Goal: Task Accomplishment & Management: Manage account settings

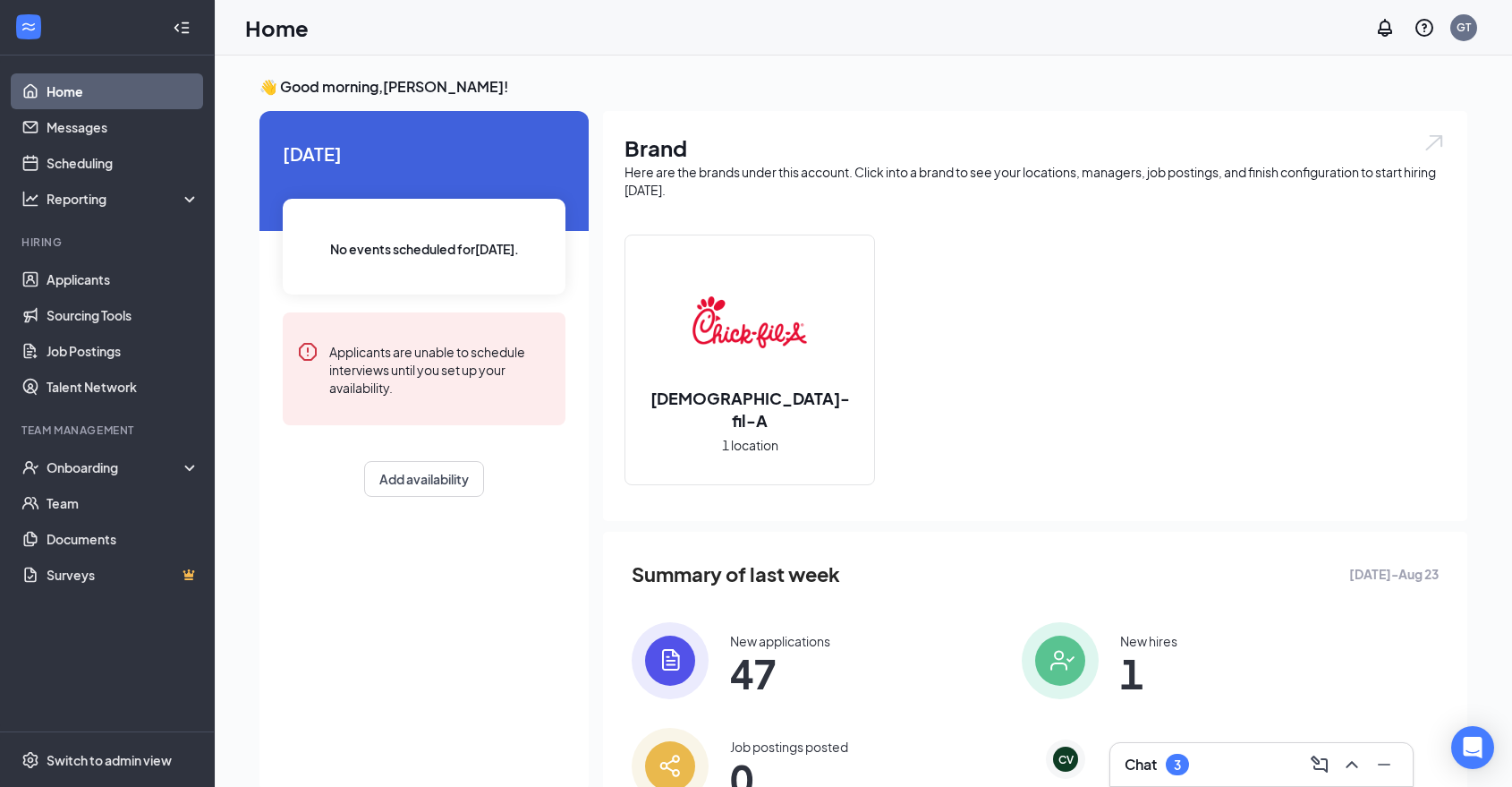
click at [1262, 746] on div "Chat 3" at bounding box center [1262, 765] width 303 height 43
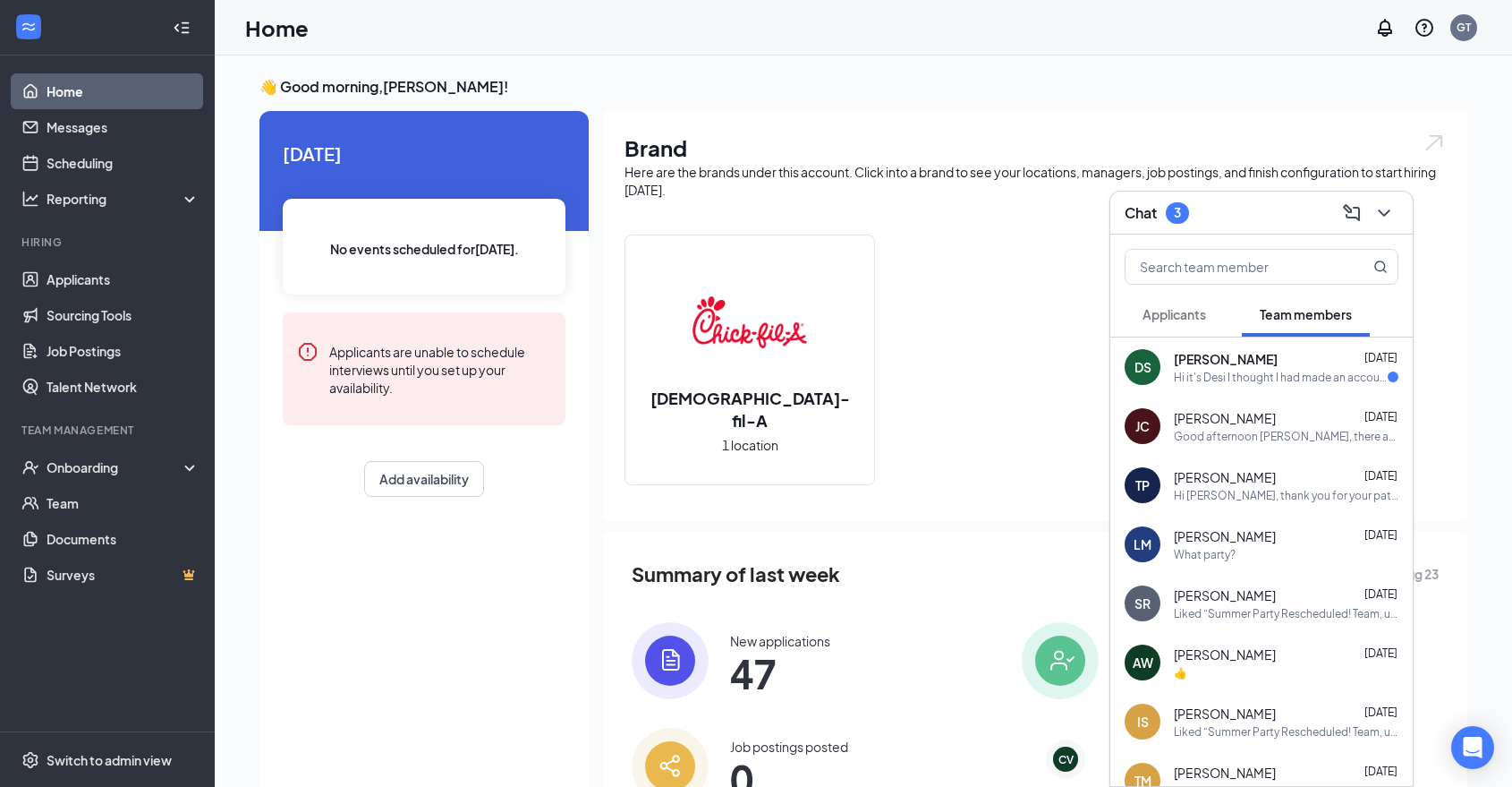
click at [1186, 317] on span "Applicants" at bounding box center [1175, 313] width 64 height 16
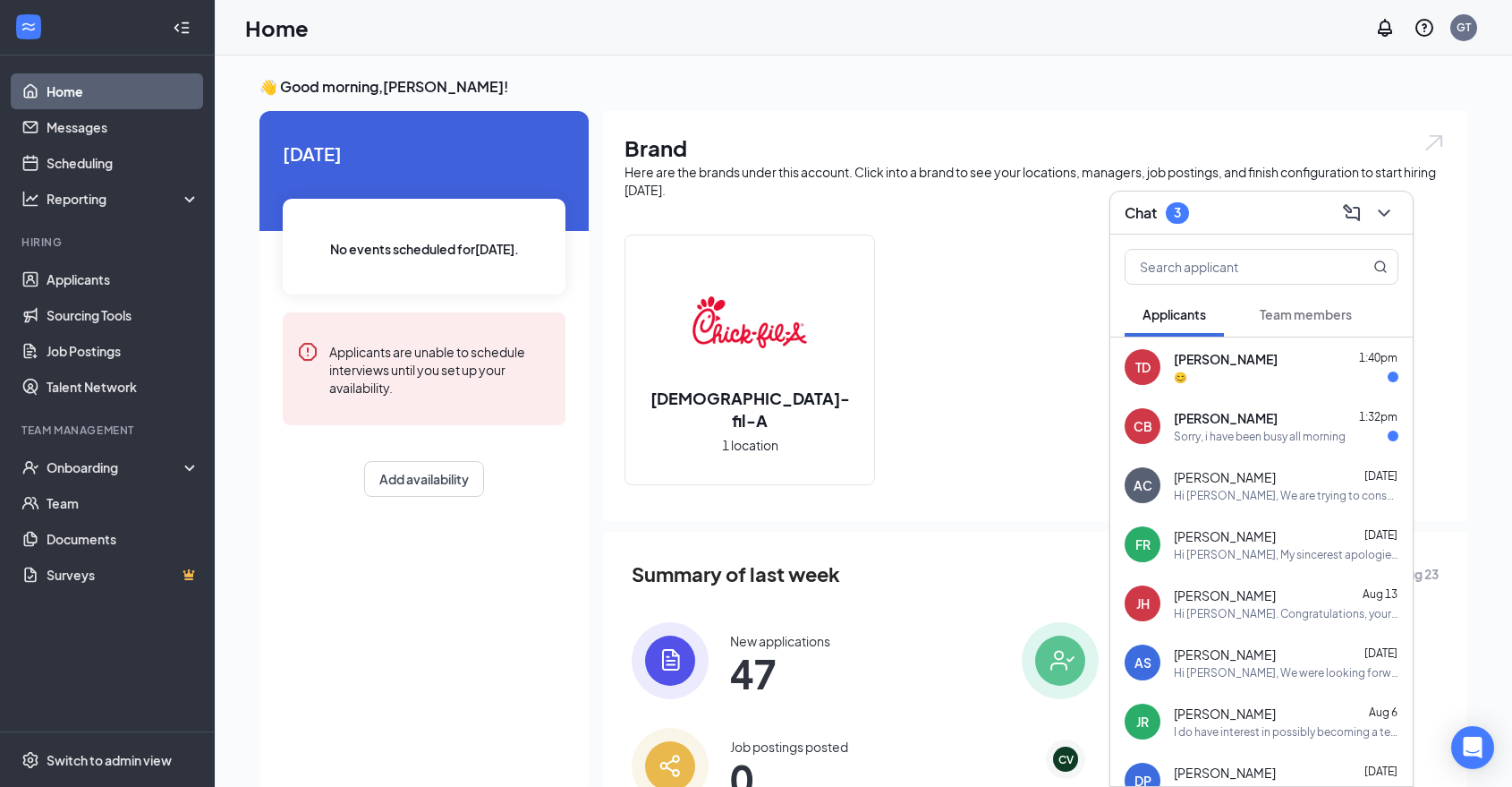
click at [1272, 379] on div "😊" at bounding box center [1286, 377] width 224 height 15
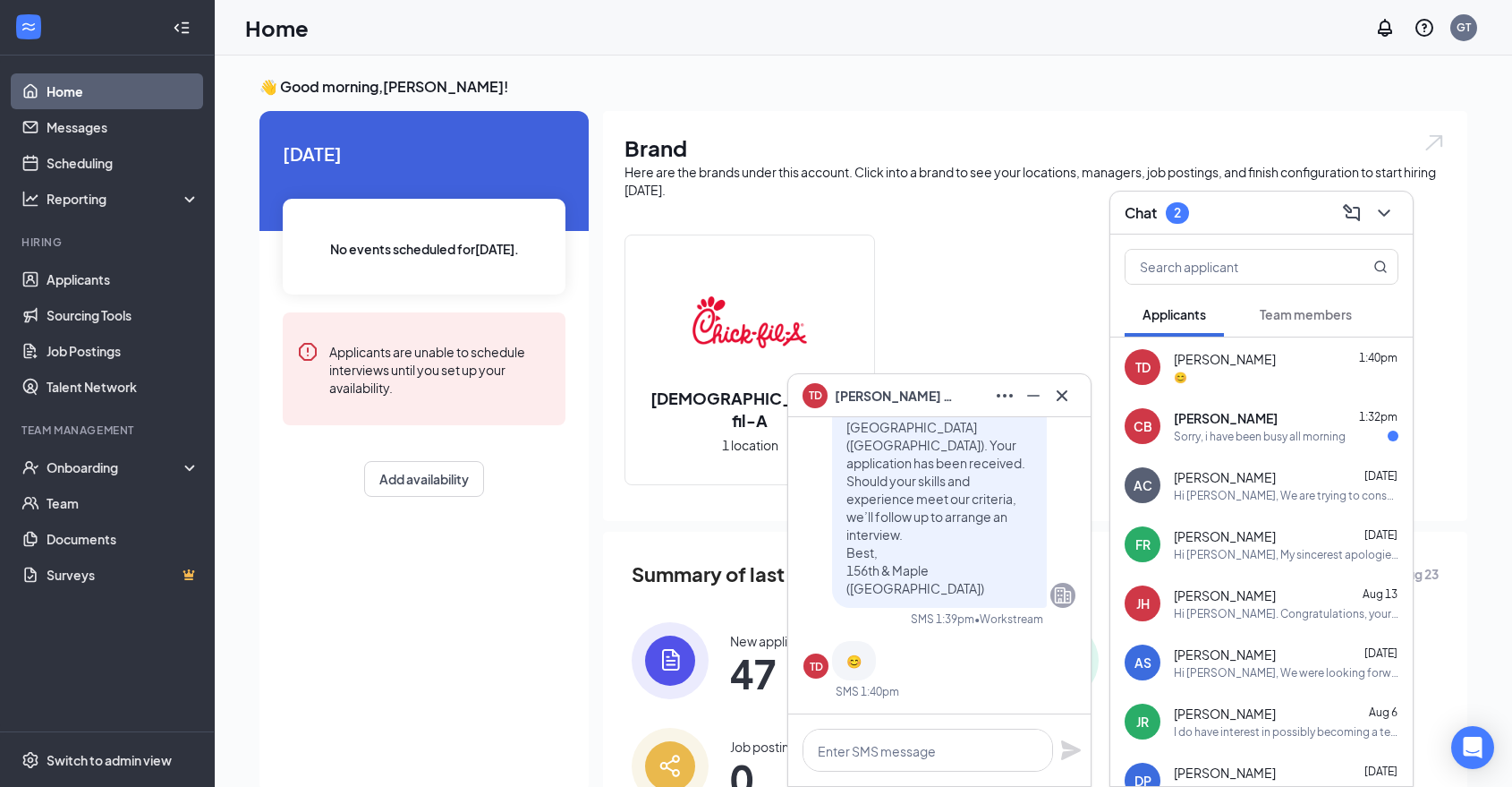
click at [1272, 409] on div "[PERSON_NAME] 1:32pm" at bounding box center [1286, 418] width 224 height 18
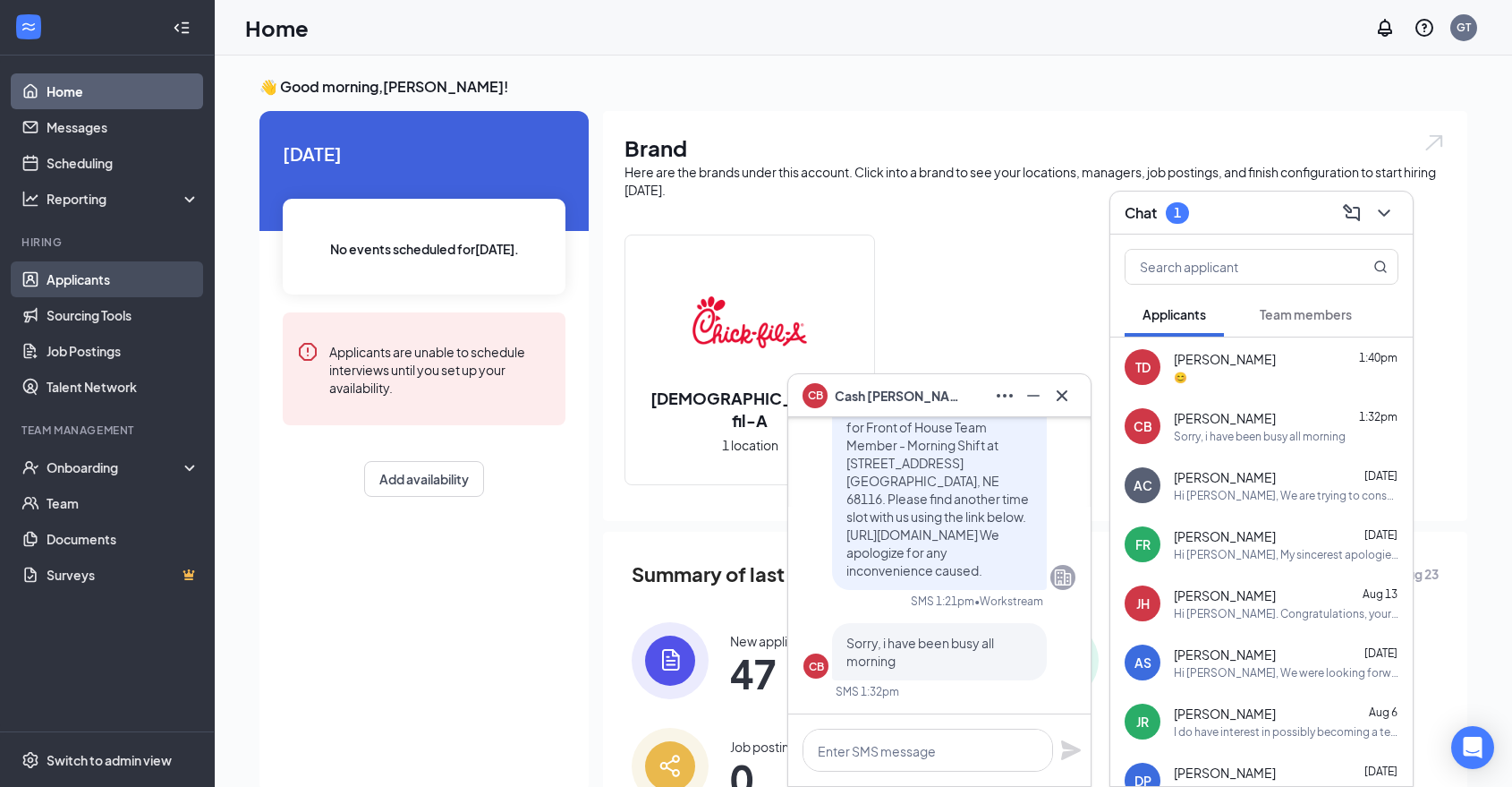
click at [112, 279] on link "Applicants" at bounding box center [123, 279] width 153 height 36
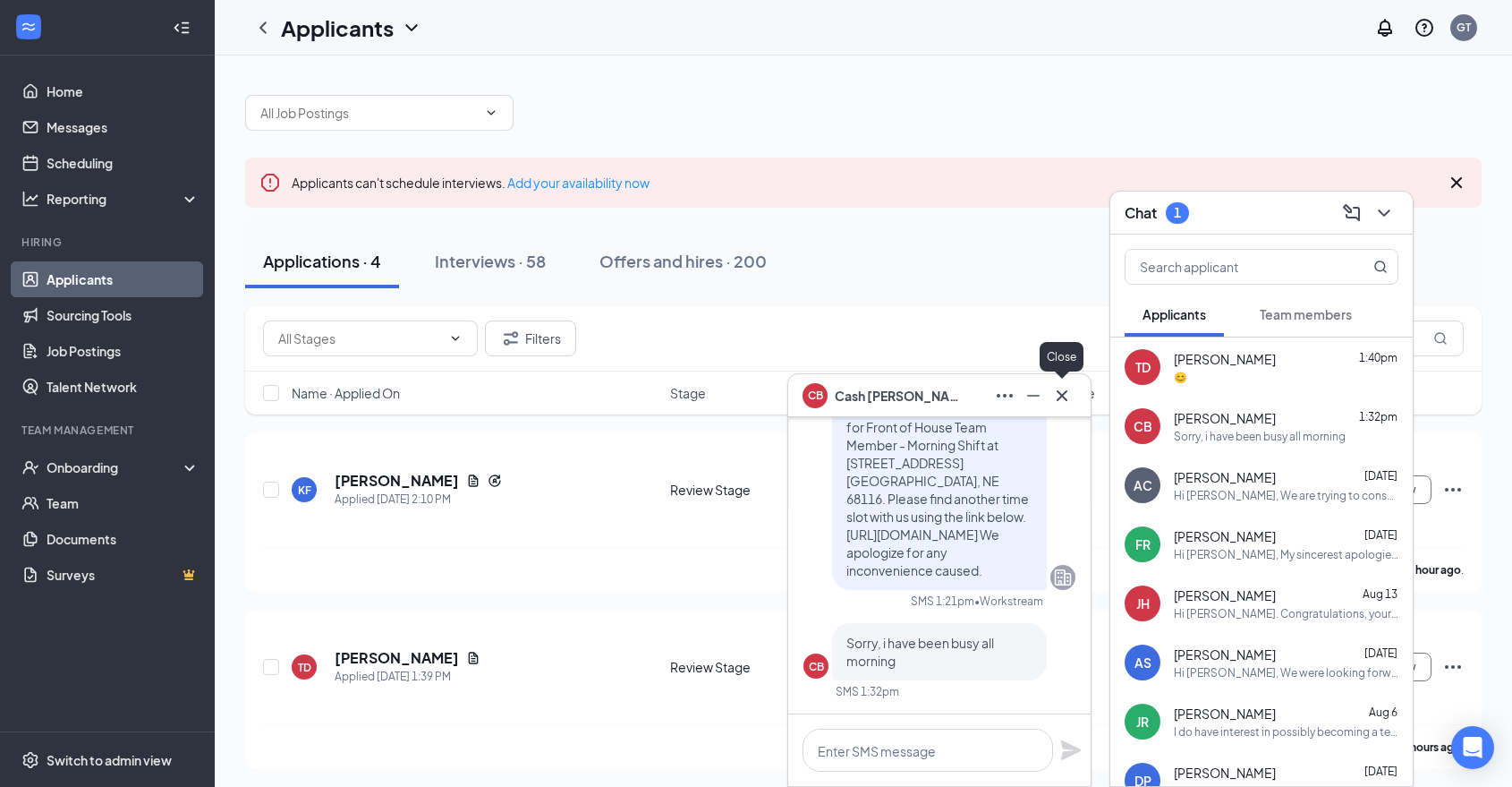
click at [1077, 395] on button at bounding box center [1062, 395] width 29 height 29
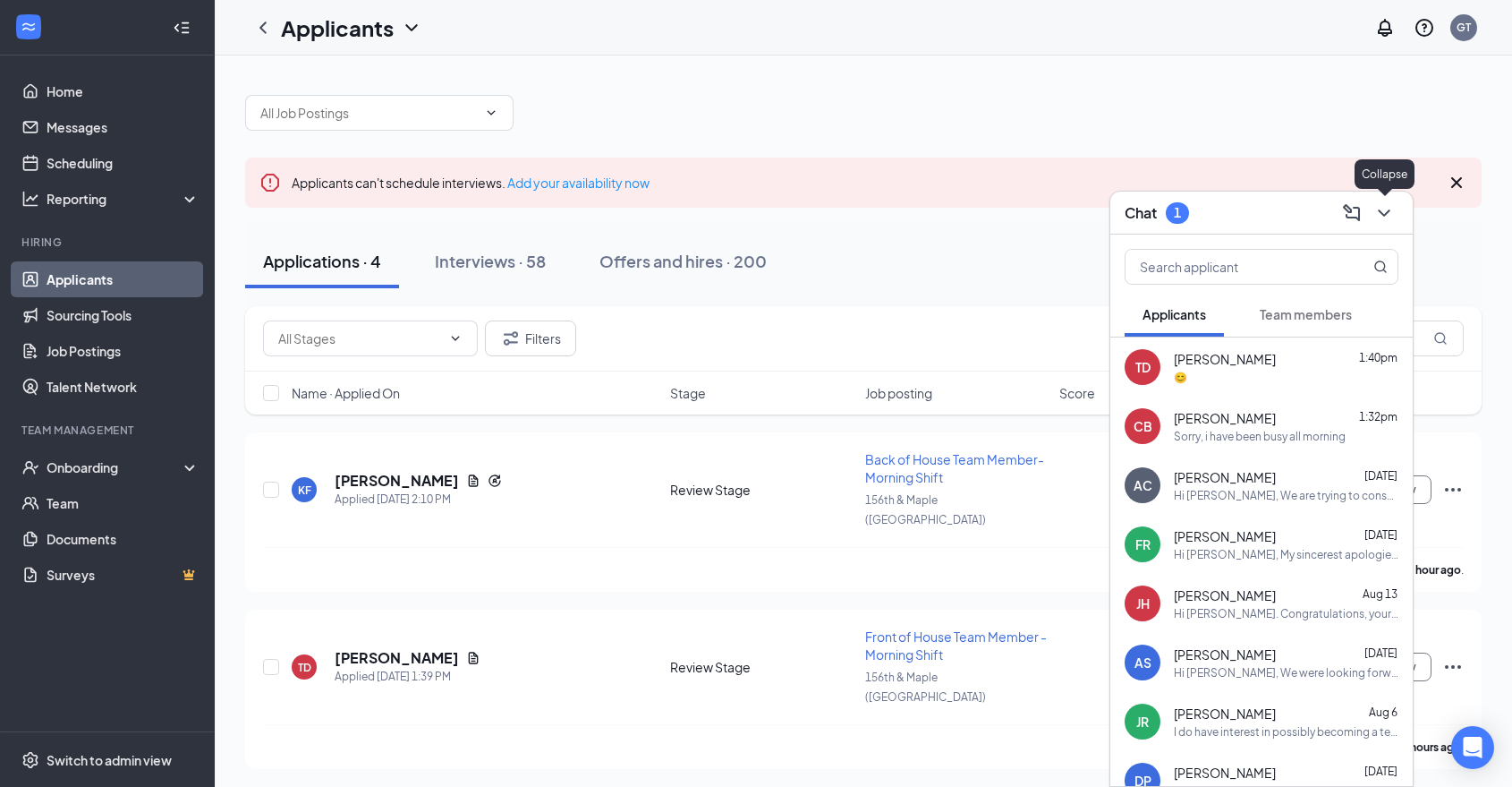
click at [1384, 216] on icon "ChevronDown" at bounding box center [1383, 213] width 11 height 7
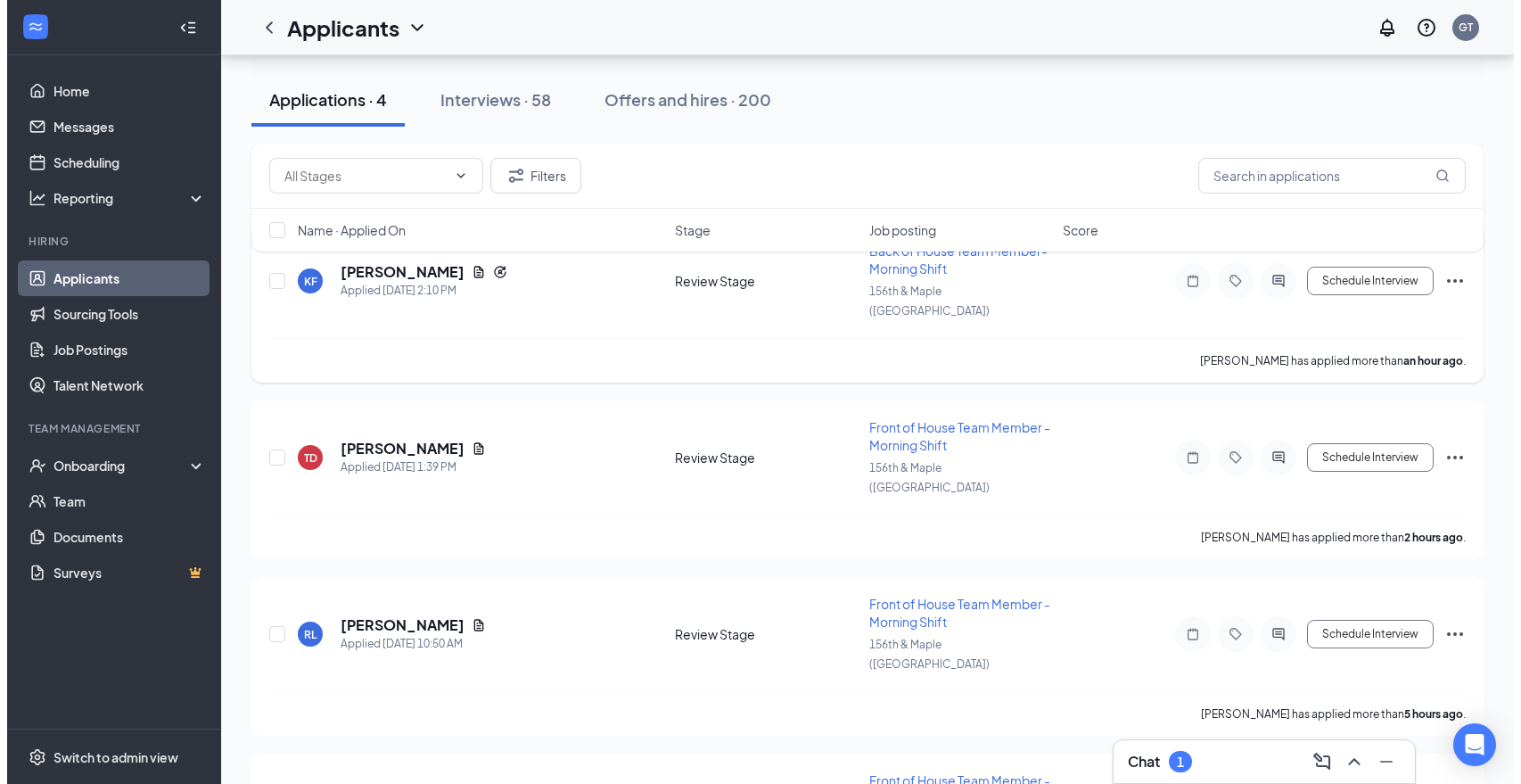
scroll to position [272, 0]
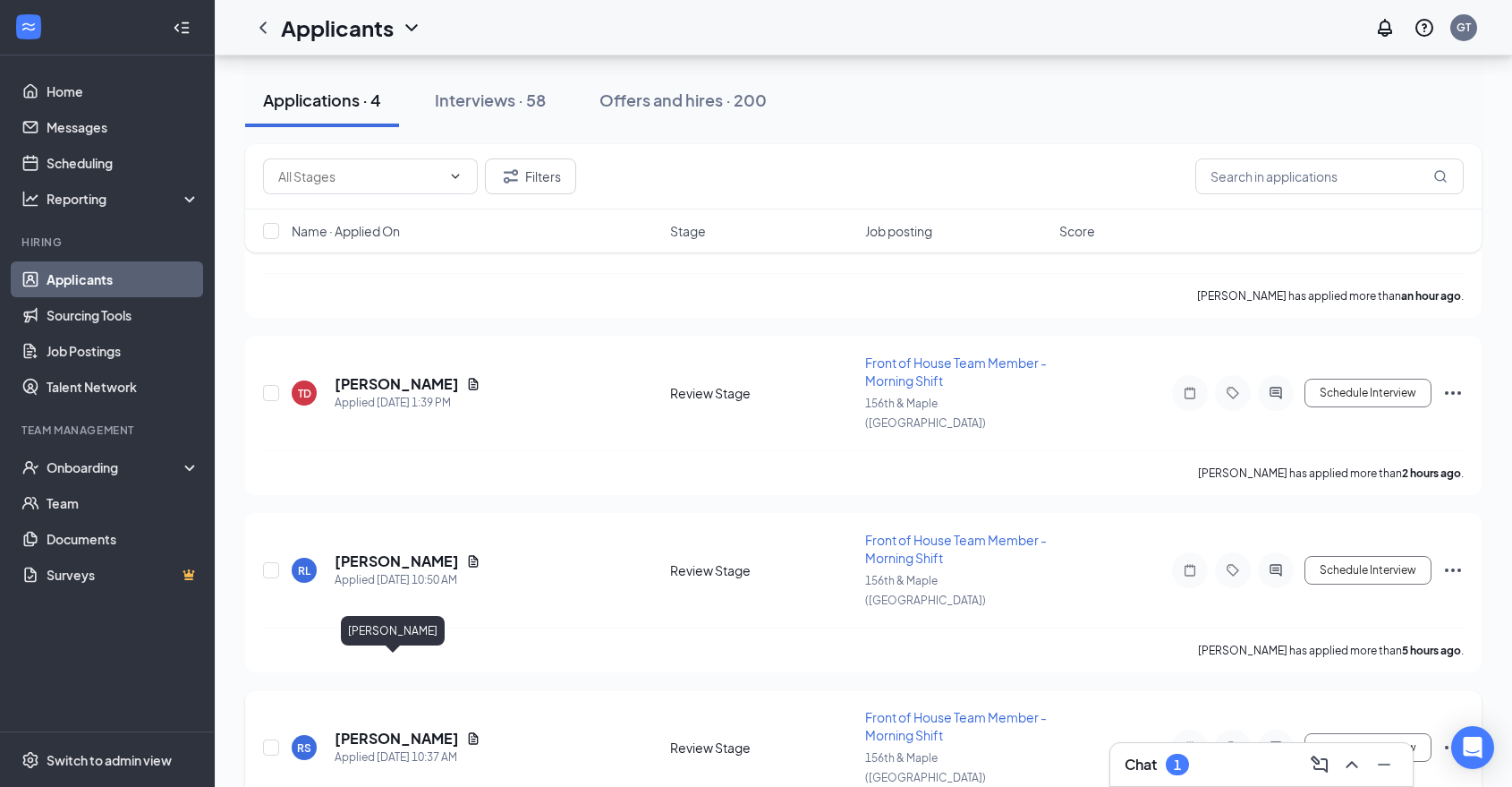
click at [410, 728] on h5 "[PERSON_NAME]" at bounding box center [396, 737] width 124 height 20
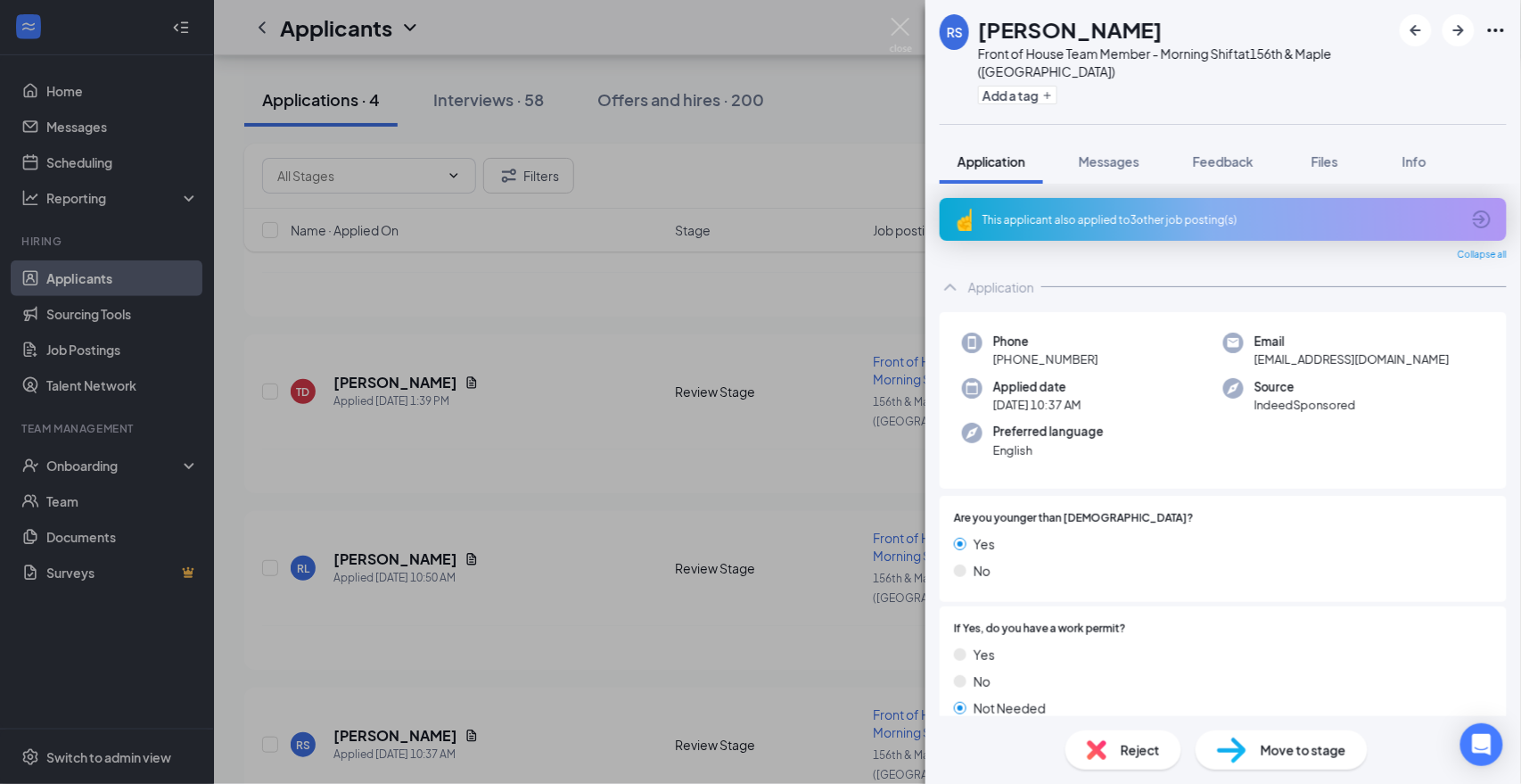
click at [431, 578] on div "RS [PERSON_NAME] Front of House Team Member - Morning Shift at 156th & Maple ([…" at bounding box center [760, 392] width 1521 height 784
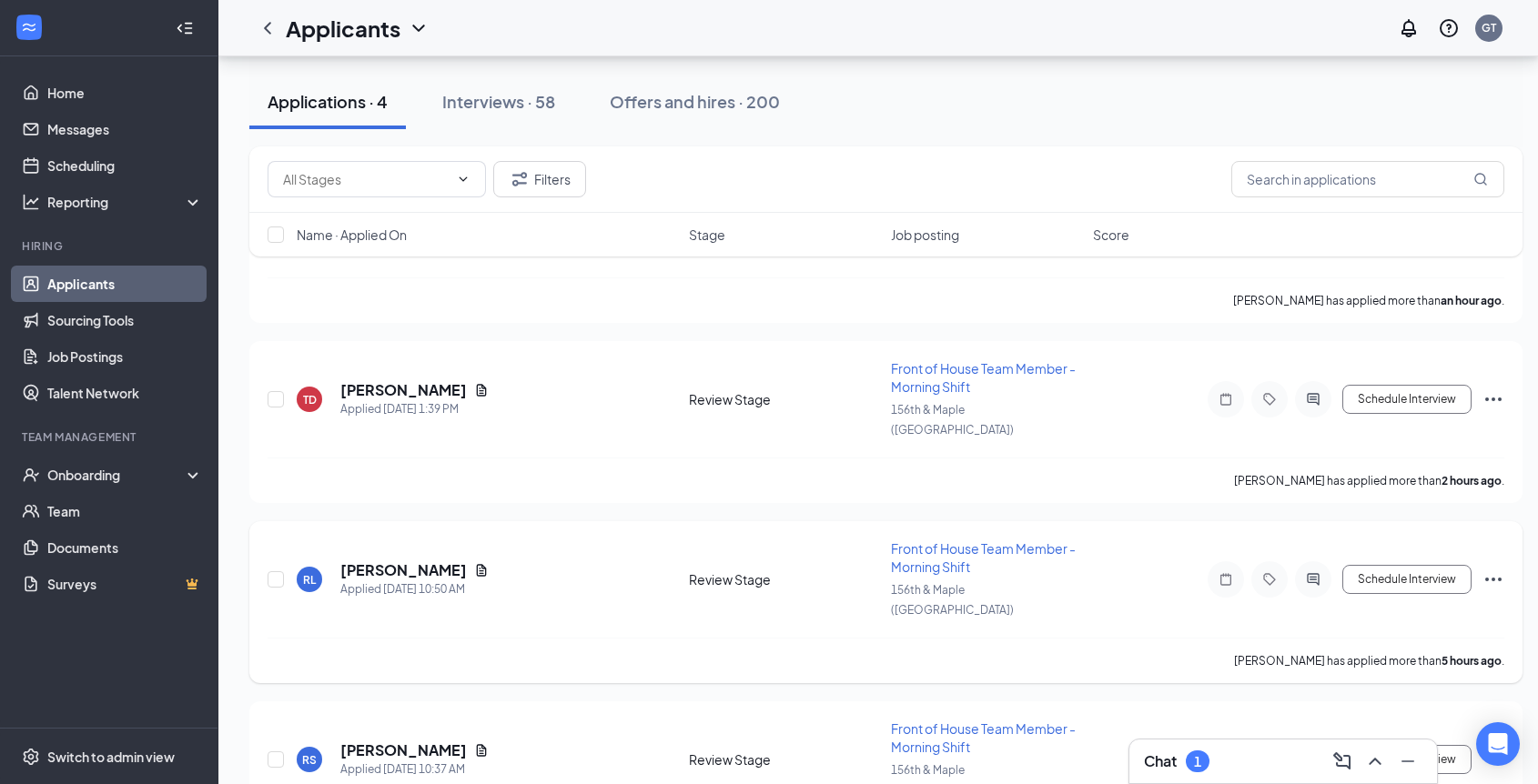
click at [433, 561] on h5 "[PERSON_NAME]" at bounding box center [403, 570] width 126 height 20
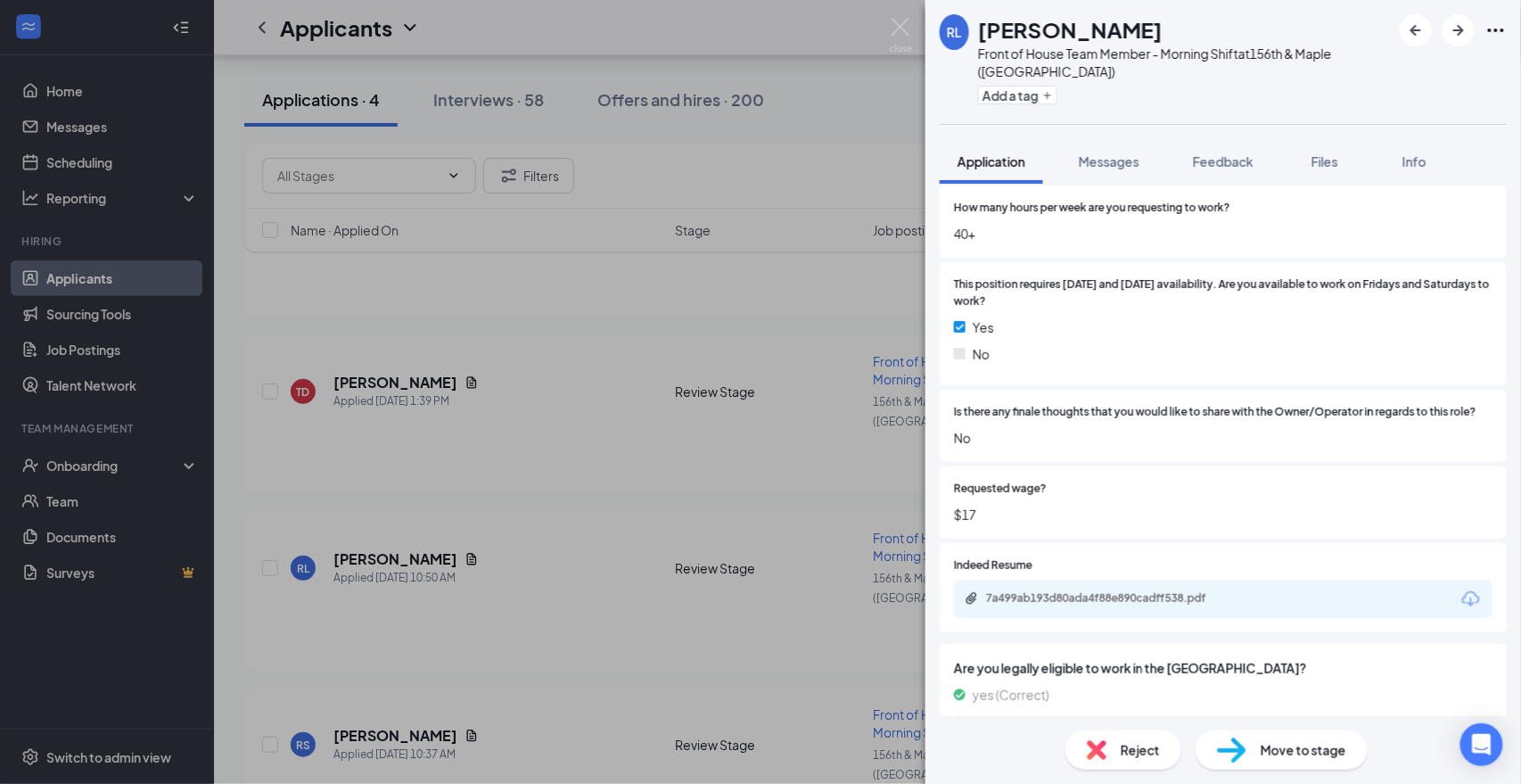
scroll to position [1159, 0]
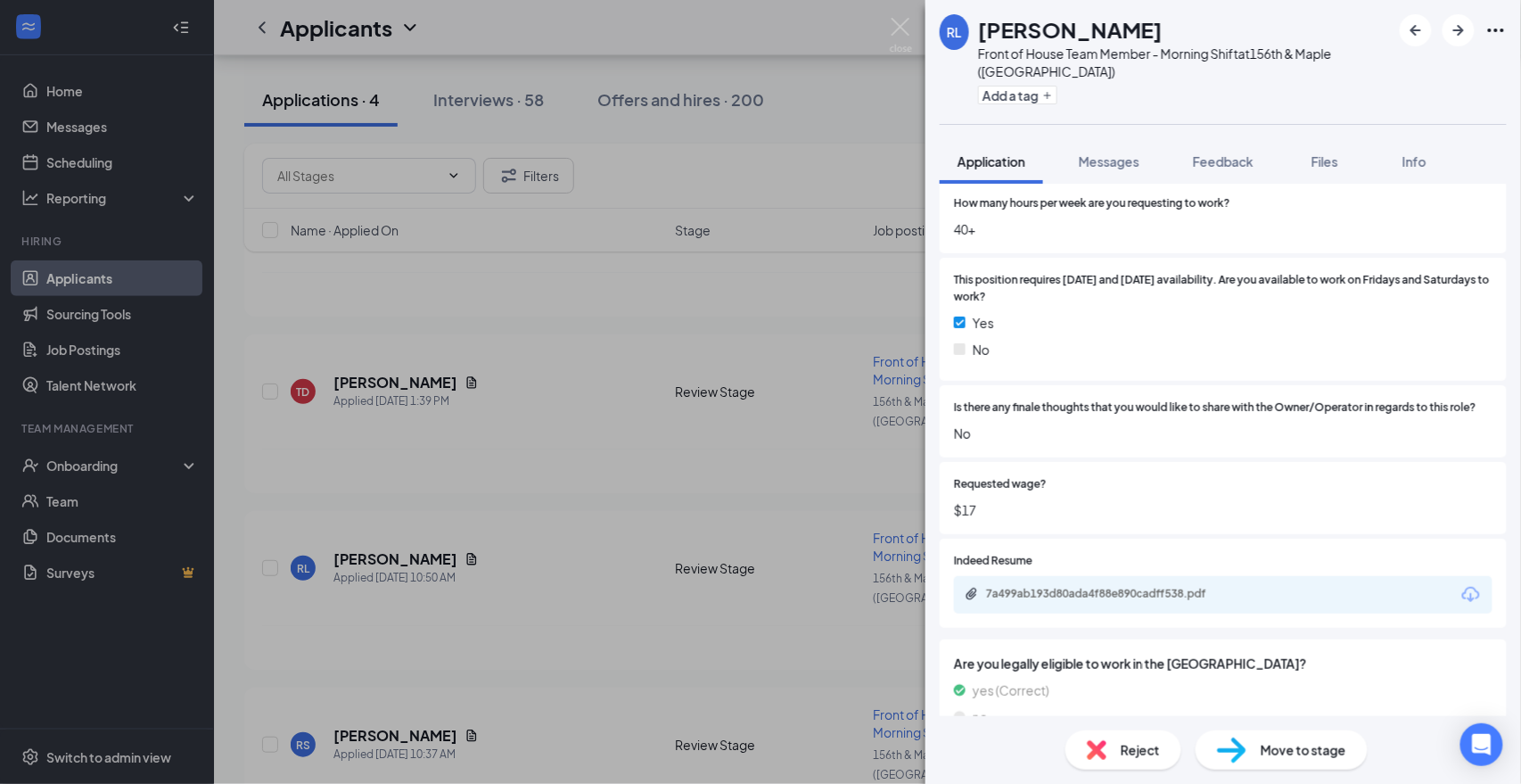
click at [395, 357] on div "[PERSON_NAME] Front of House Team Member - Morning Shift at 156th & Maple ([GEO…" at bounding box center [760, 392] width 1521 height 784
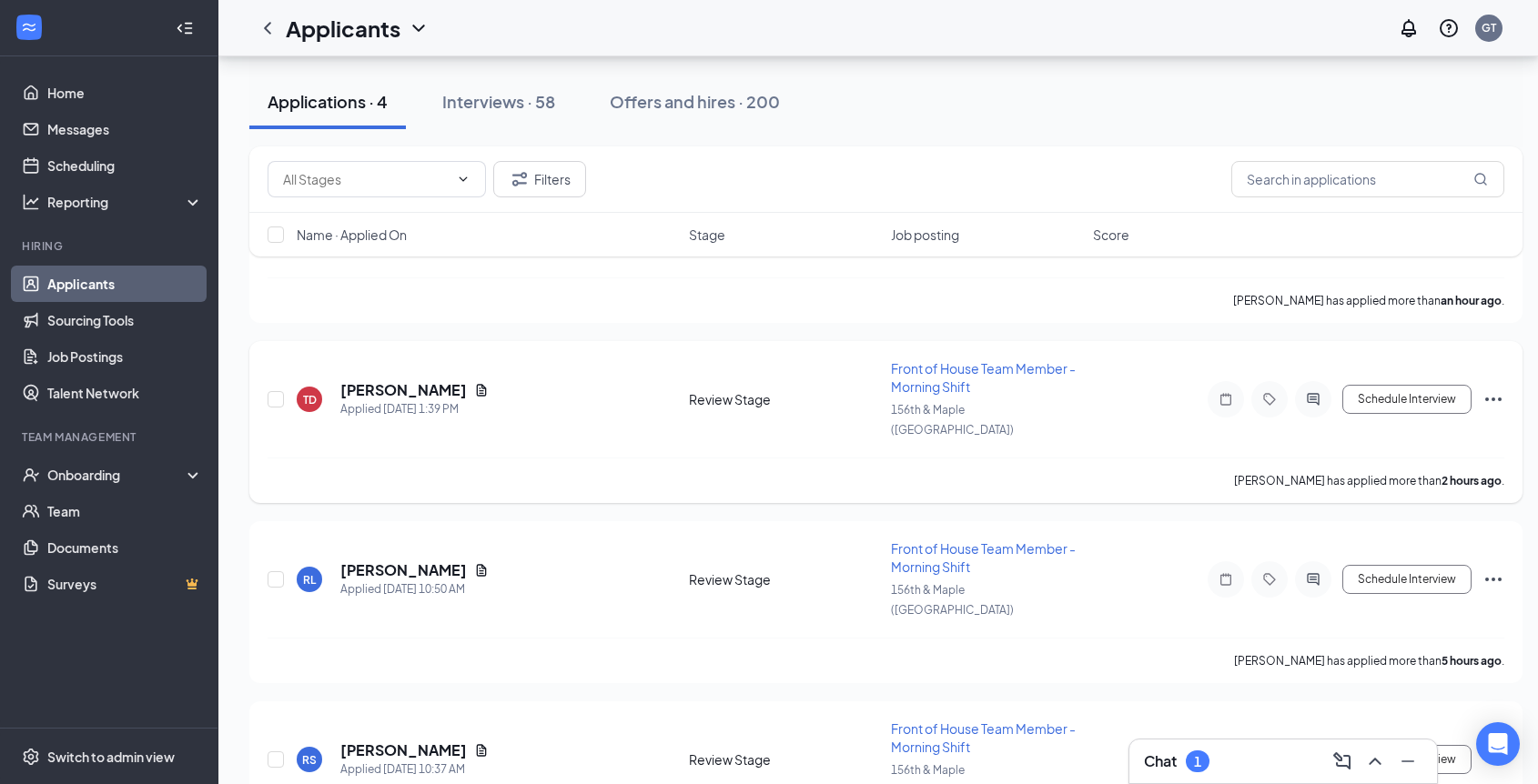
click at [387, 380] on h5 "[PERSON_NAME]" at bounding box center [403, 390] width 126 height 20
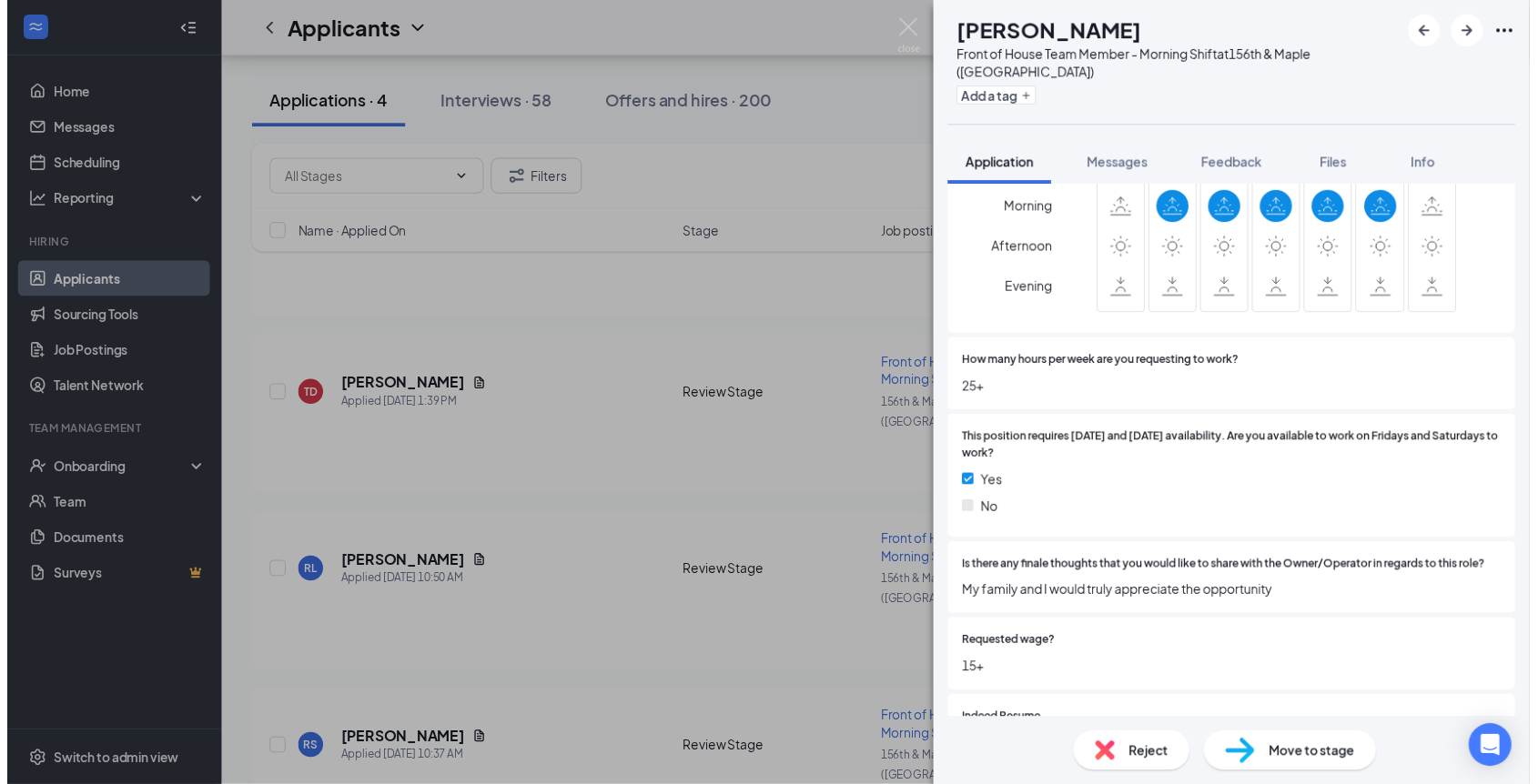
scroll to position [1145, 0]
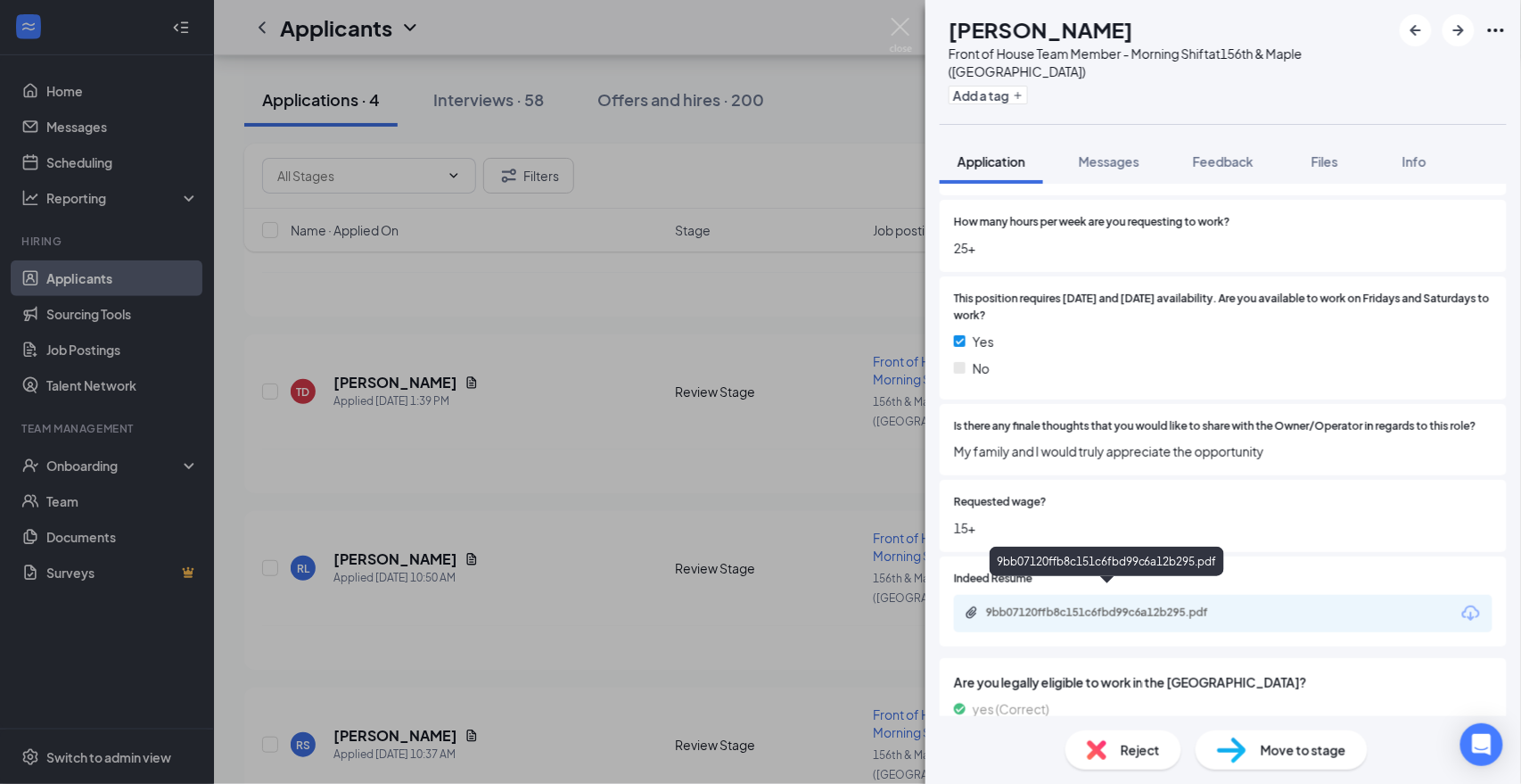
click at [1222, 605] on div "9bb07120ffb8c151c6fbd99c6a12b295.pdf" at bounding box center [1111, 612] width 250 height 14
click at [674, 355] on div "TD [PERSON_NAME] Front of House Team Member - Morning Shift at 156th & Maple ([…" at bounding box center [760, 392] width 1521 height 784
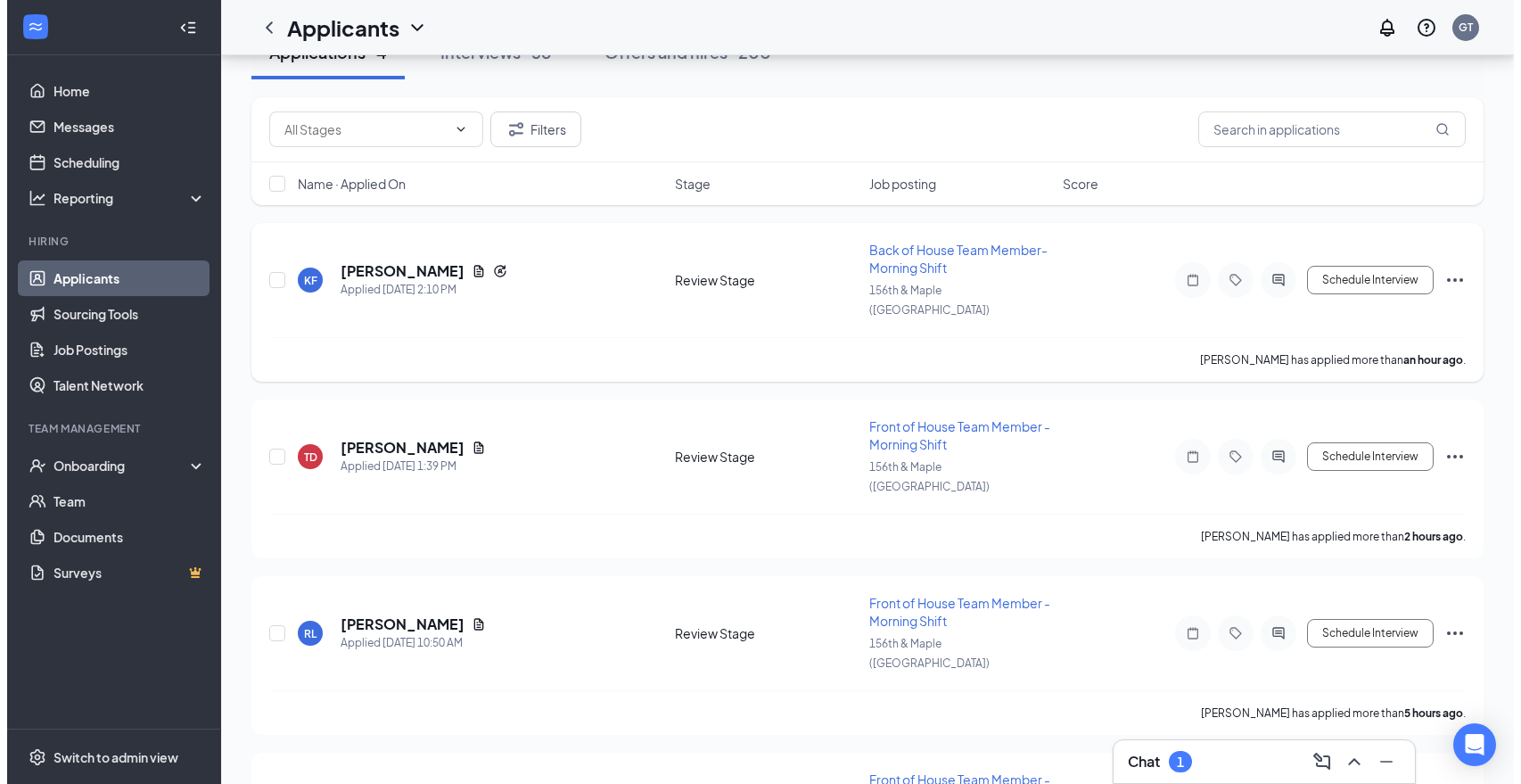
scroll to position [272, 0]
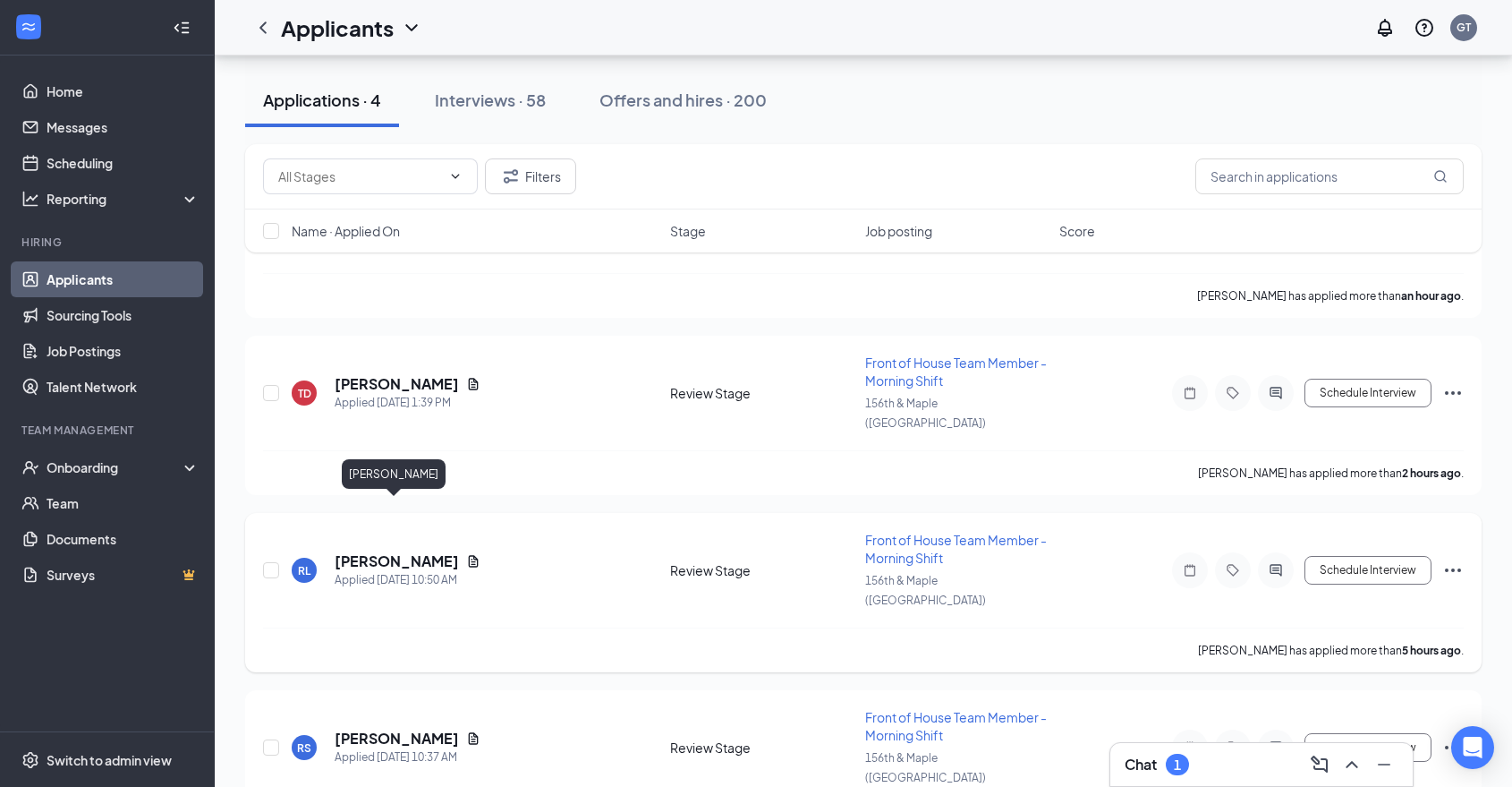
click at [429, 551] on h5 "[PERSON_NAME]" at bounding box center [396, 561] width 124 height 20
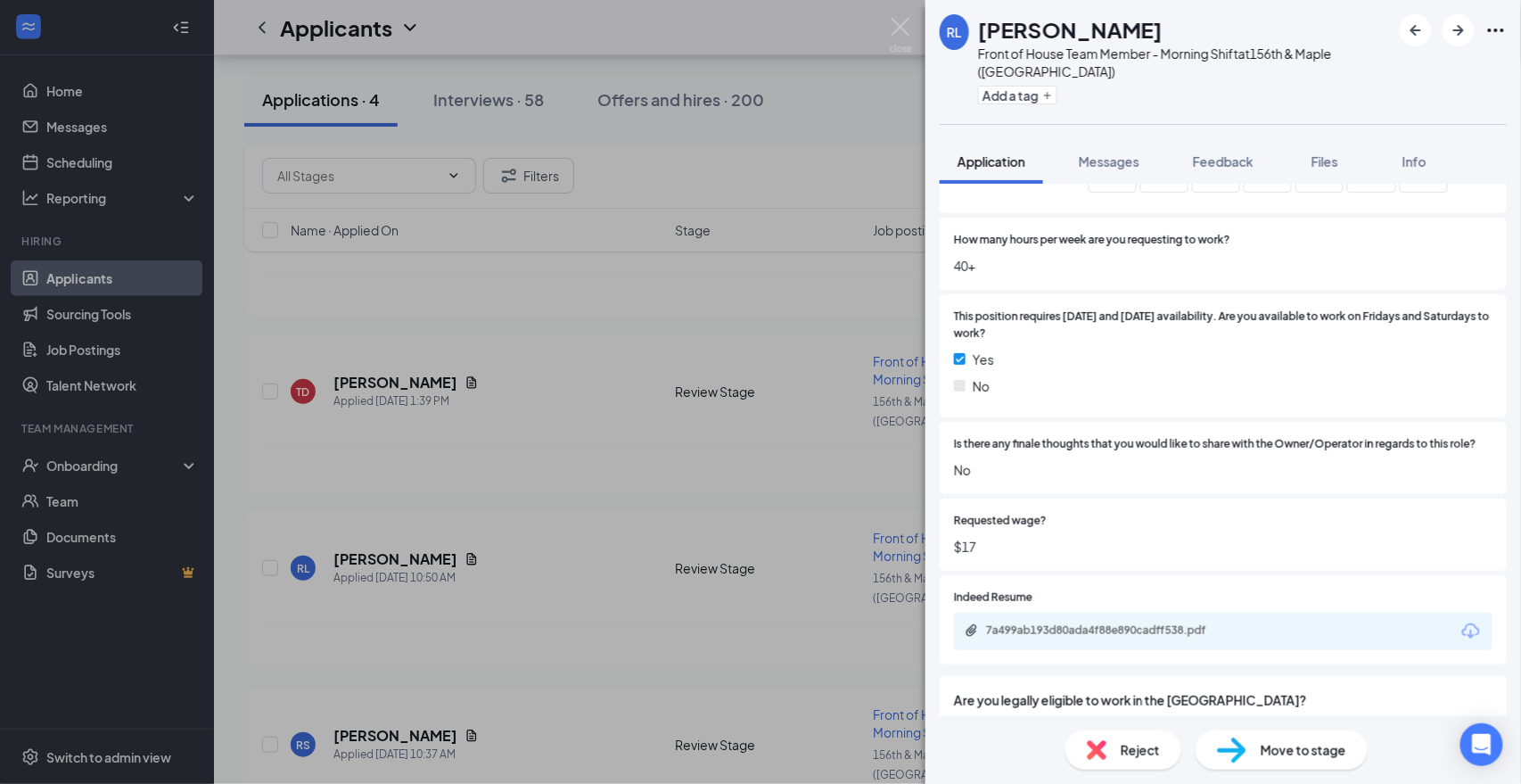
scroll to position [1159, 0]
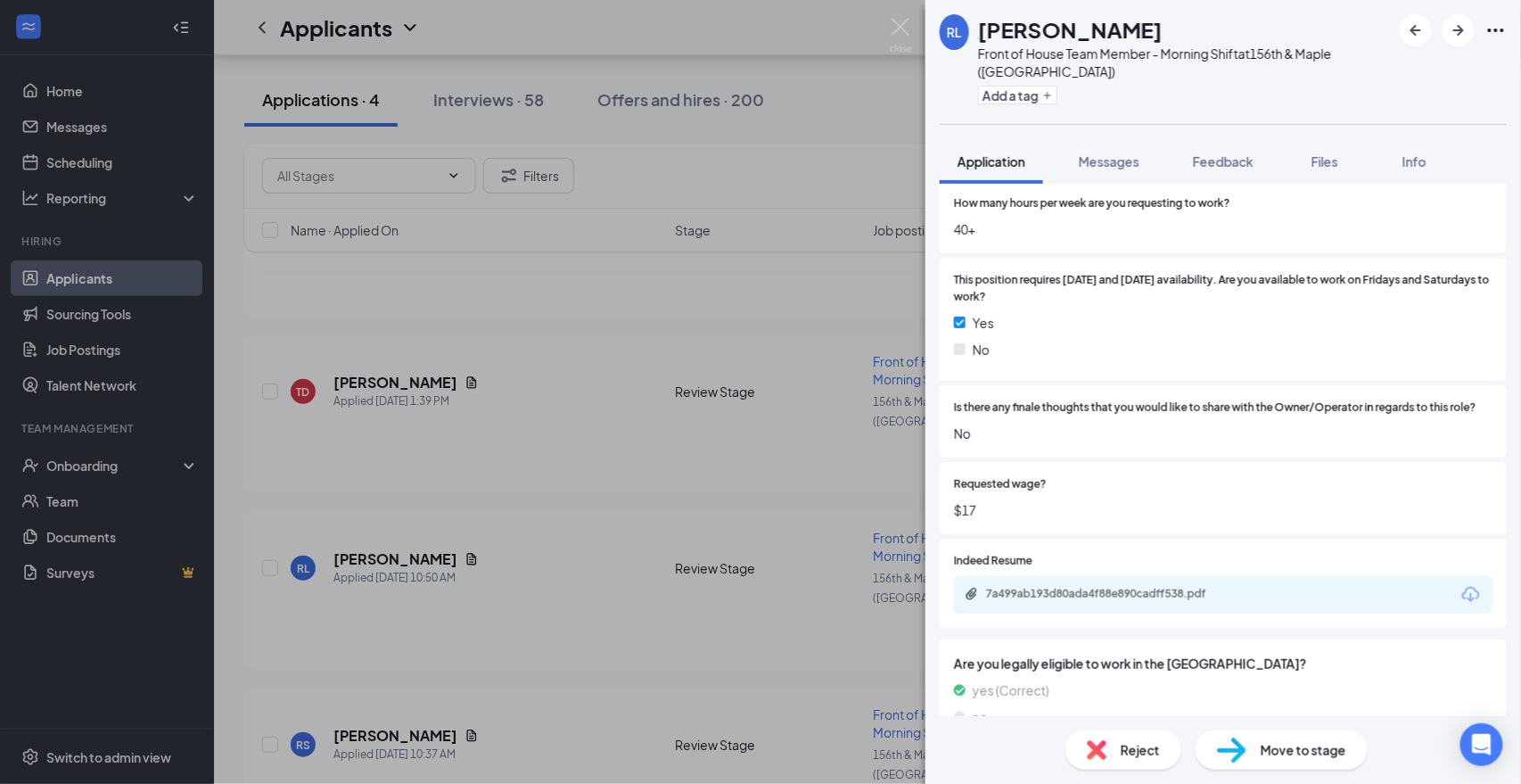
click at [1272, 737] on div "Move to stage" at bounding box center [1282, 750] width 172 height 39
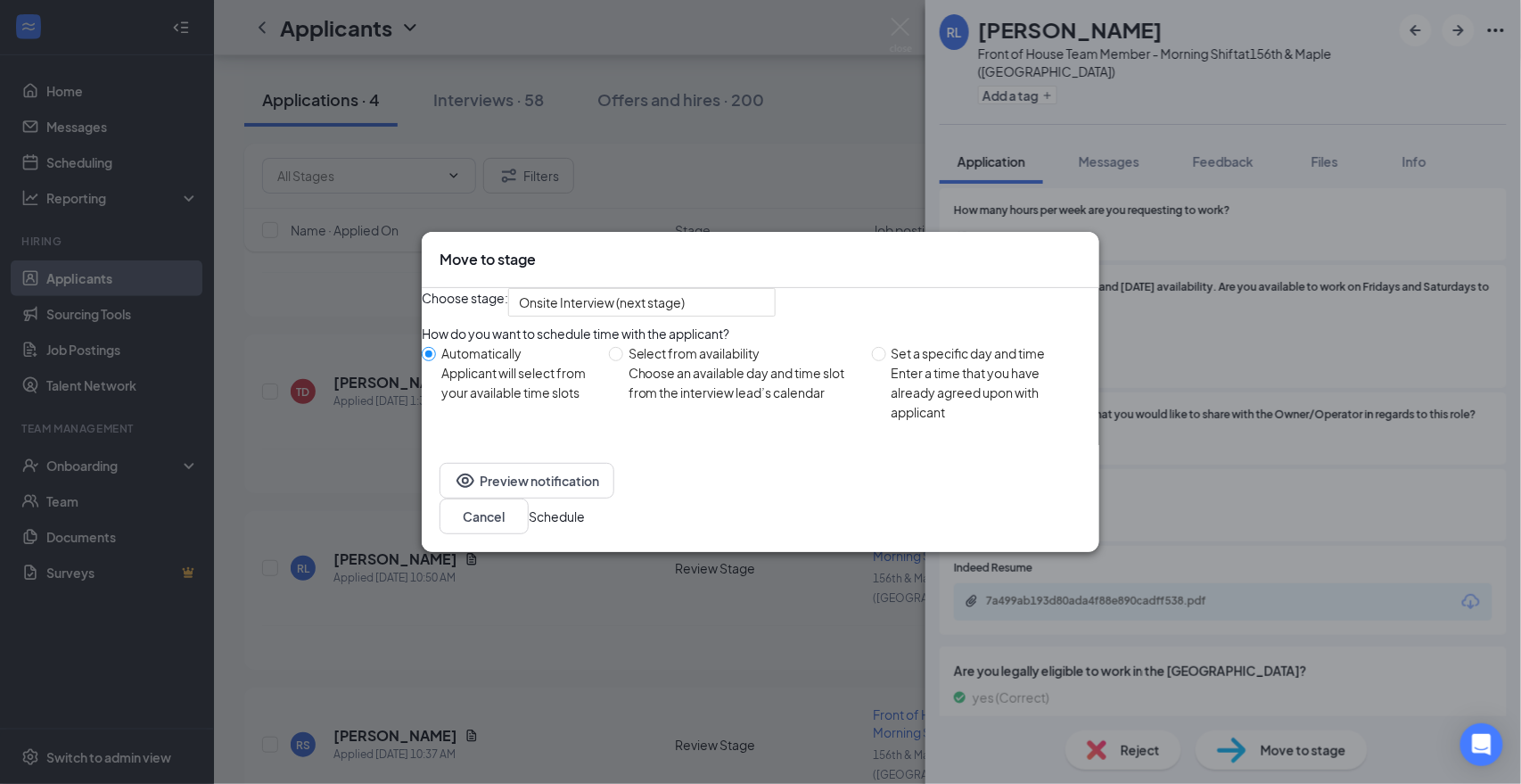
click at [585, 522] on button "Schedule" at bounding box center [557, 516] width 56 height 20
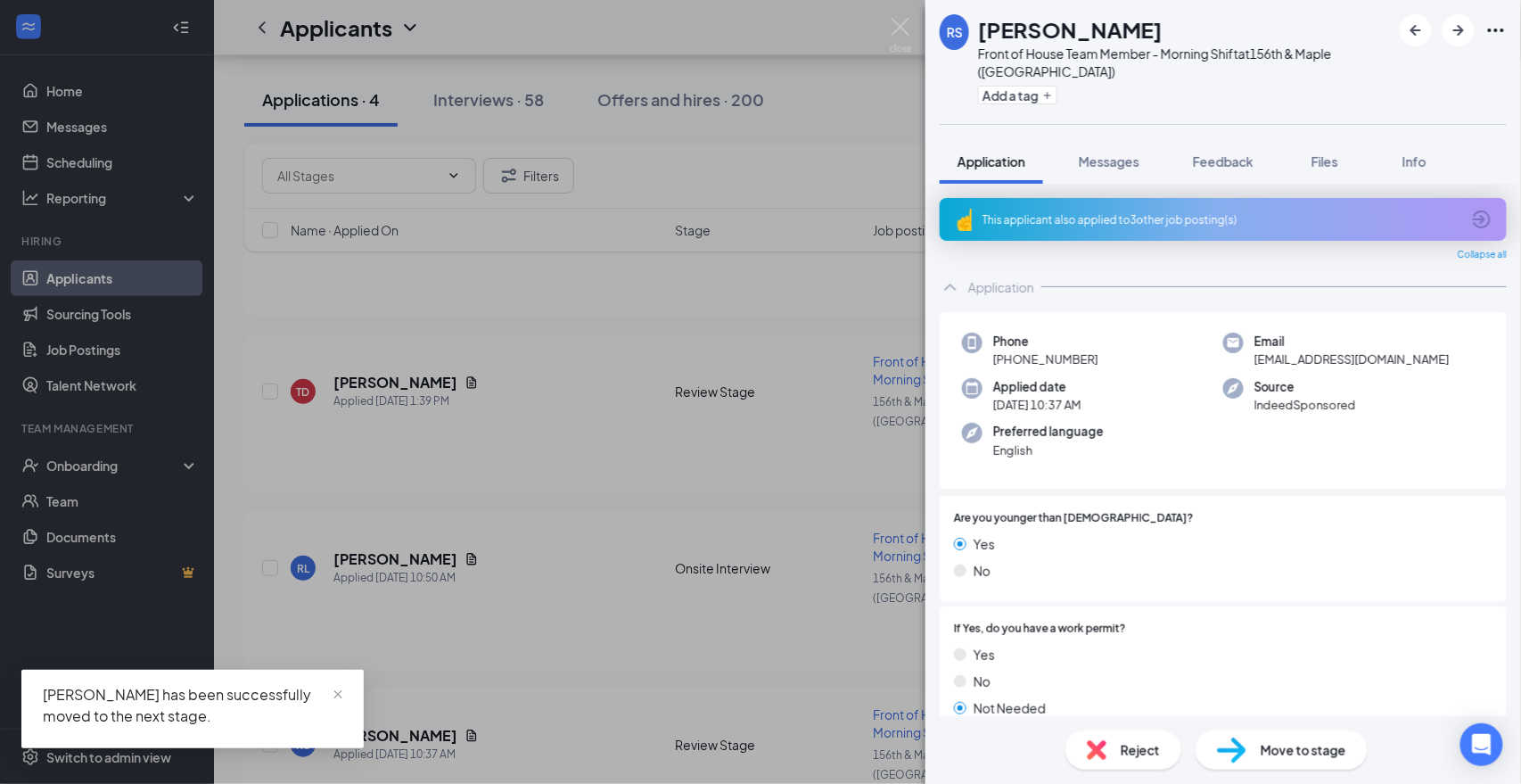
click at [1155, 210] on div "This applicant also applied to 3 other job posting(s)" at bounding box center [1223, 220] width 567 height 43
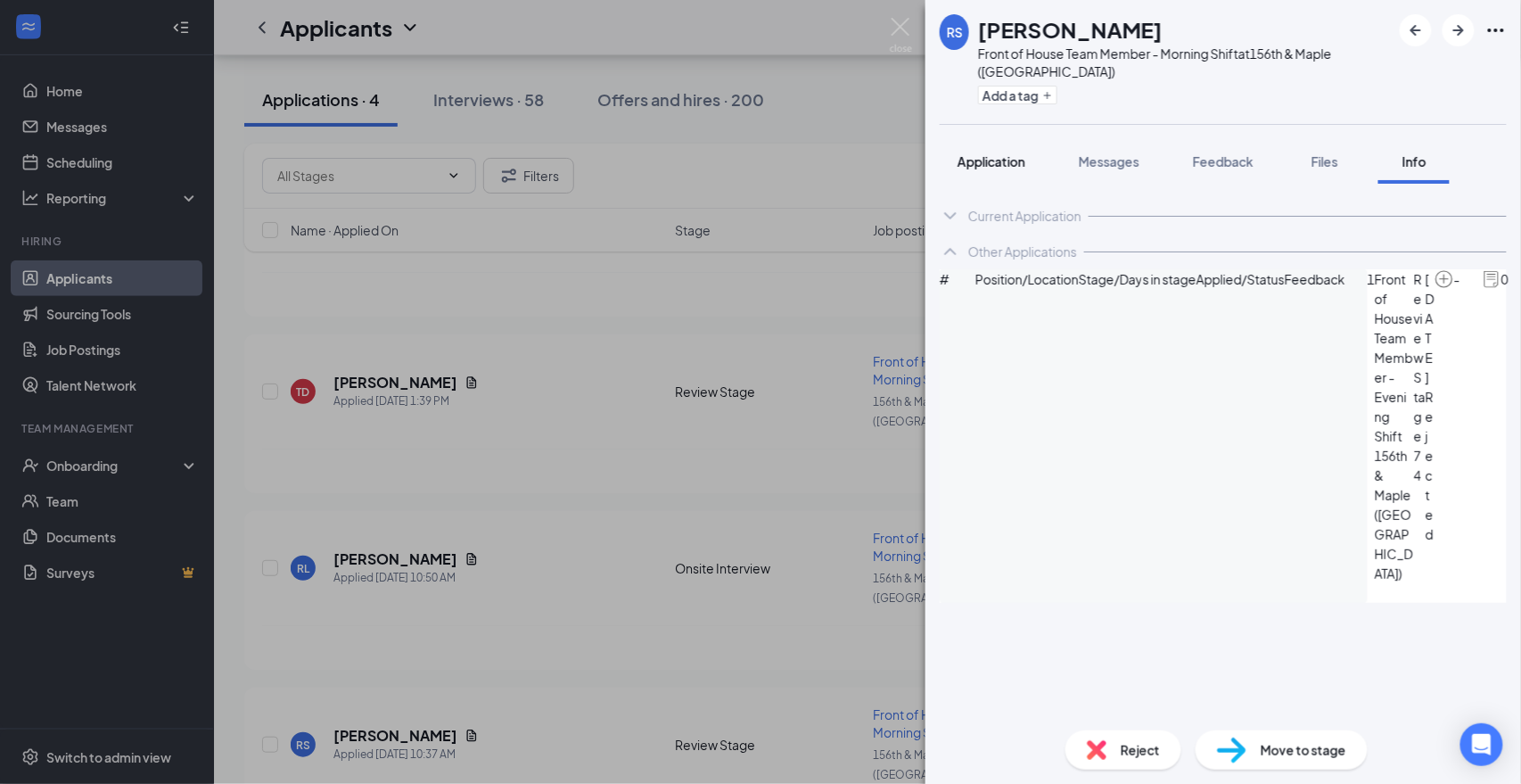
click at [1019, 154] on span "Application" at bounding box center [991, 161] width 68 height 16
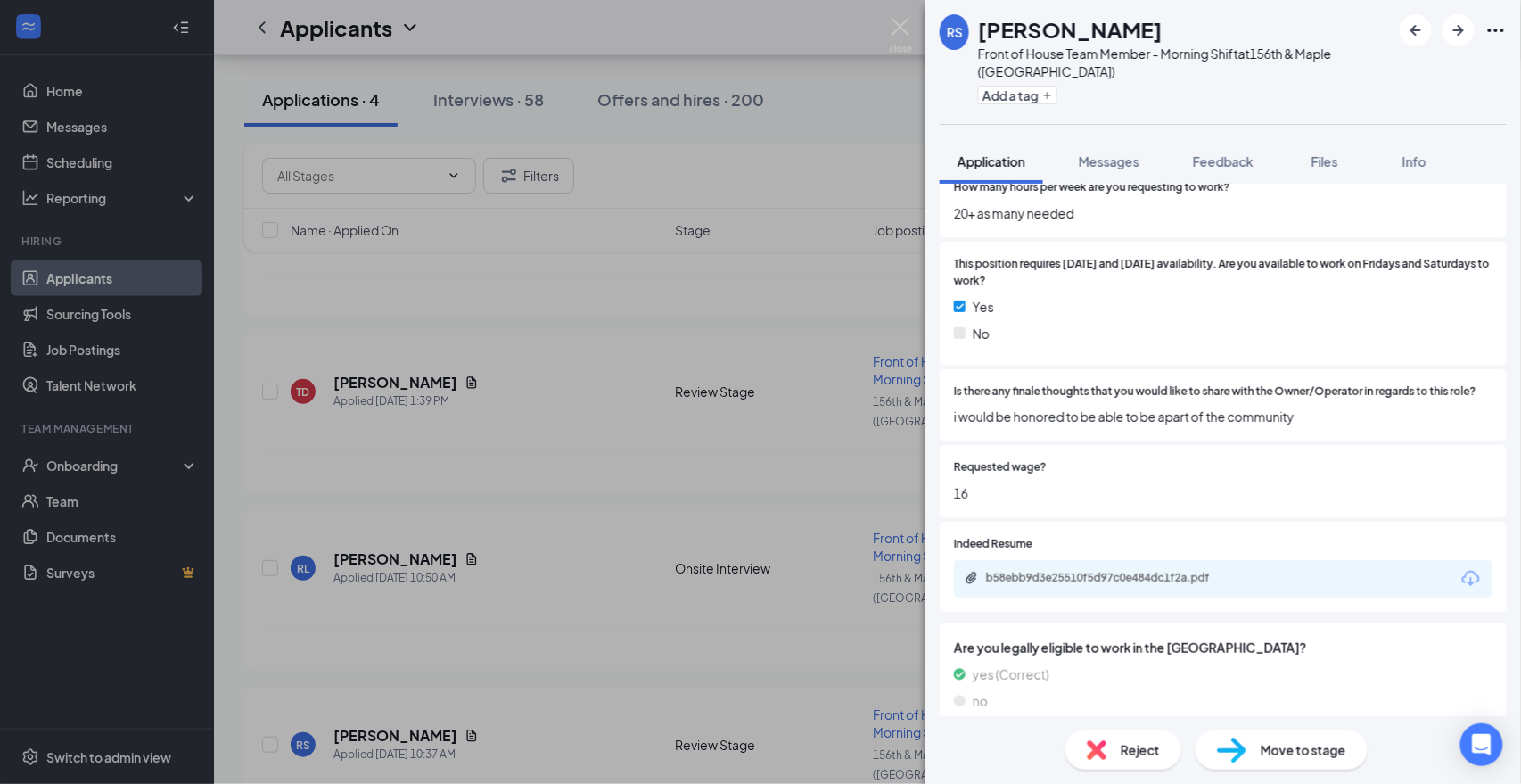
scroll to position [1169, 0]
click at [1126, 757] on span "Reject" at bounding box center [1140, 750] width 39 height 20
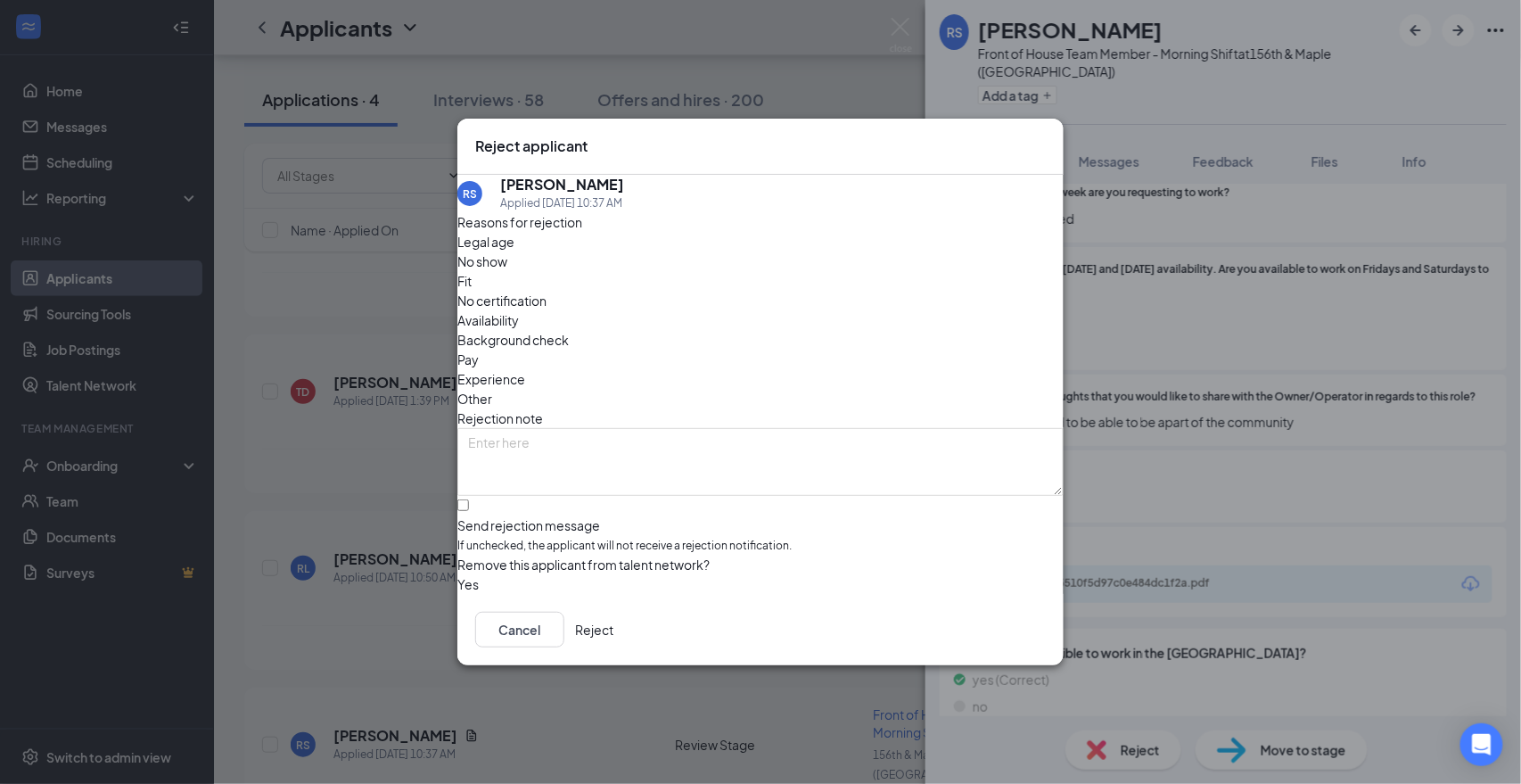
click at [457, 574] on button "button" at bounding box center [457, 584] width 0 height 20
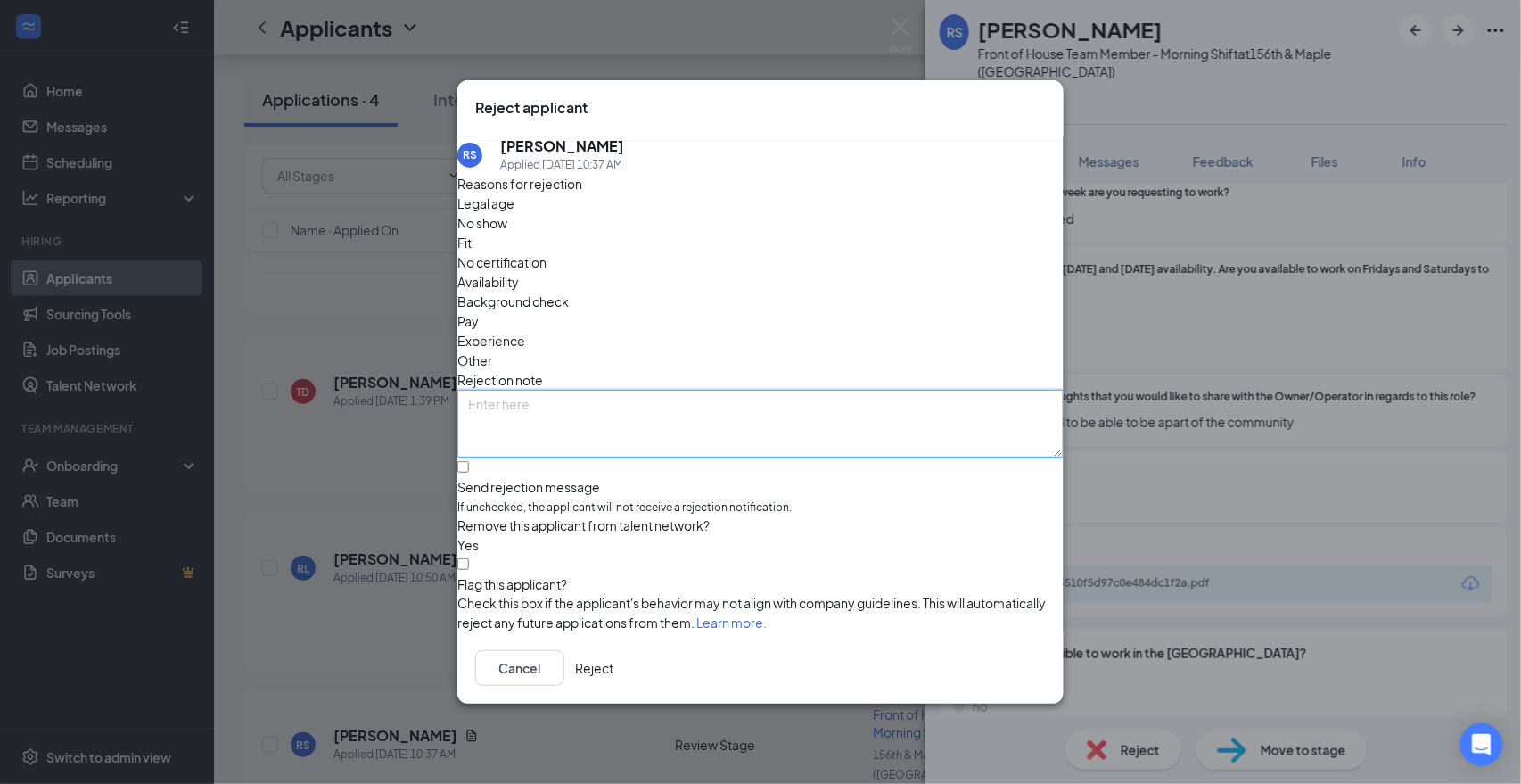
click at [651, 389] on textarea at bounding box center [760, 423] width 606 height 68
type textarea "Keeps applying but doesnt sign up for interviews"
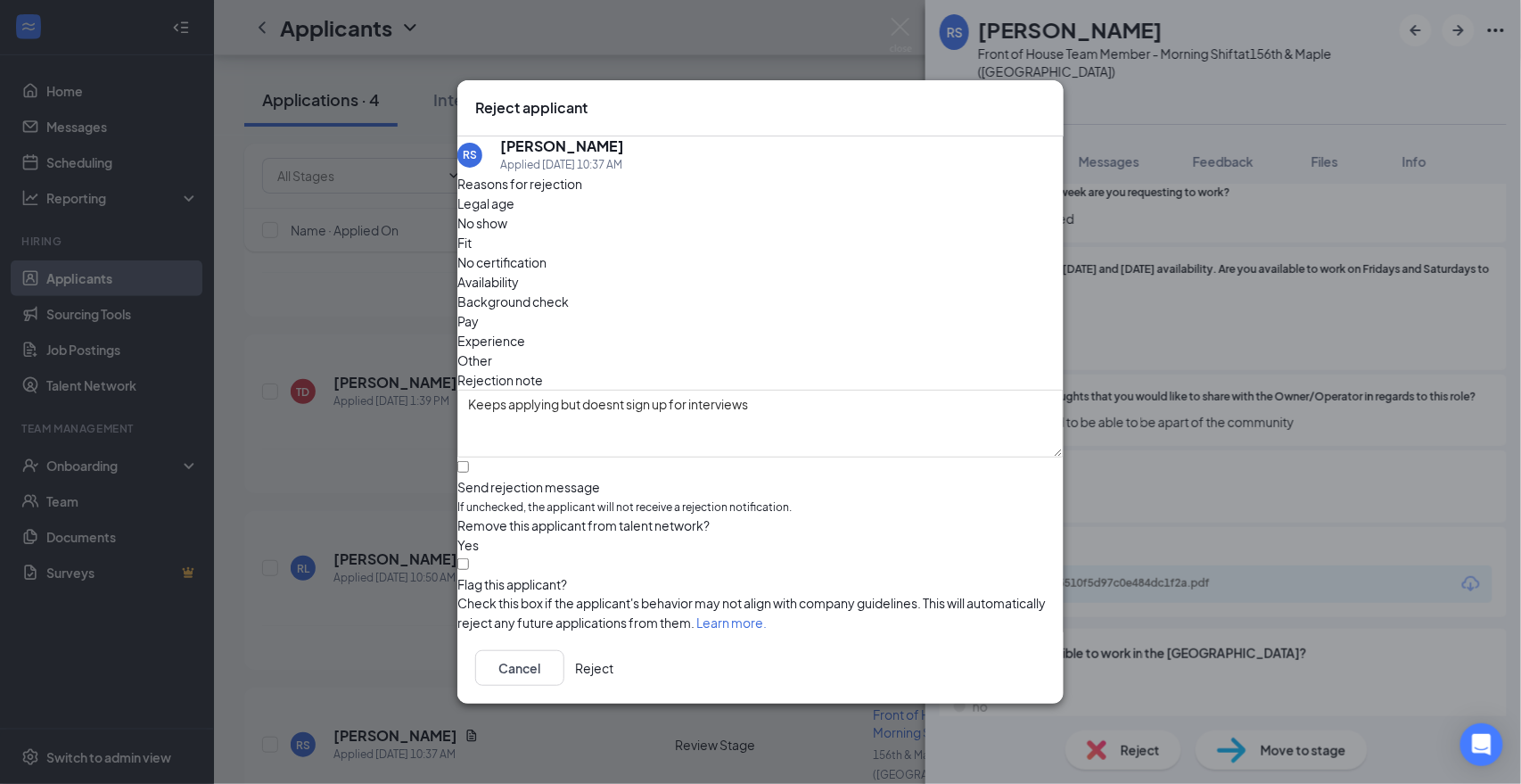
click at [614, 659] on button "Reject" at bounding box center [594, 668] width 38 height 35
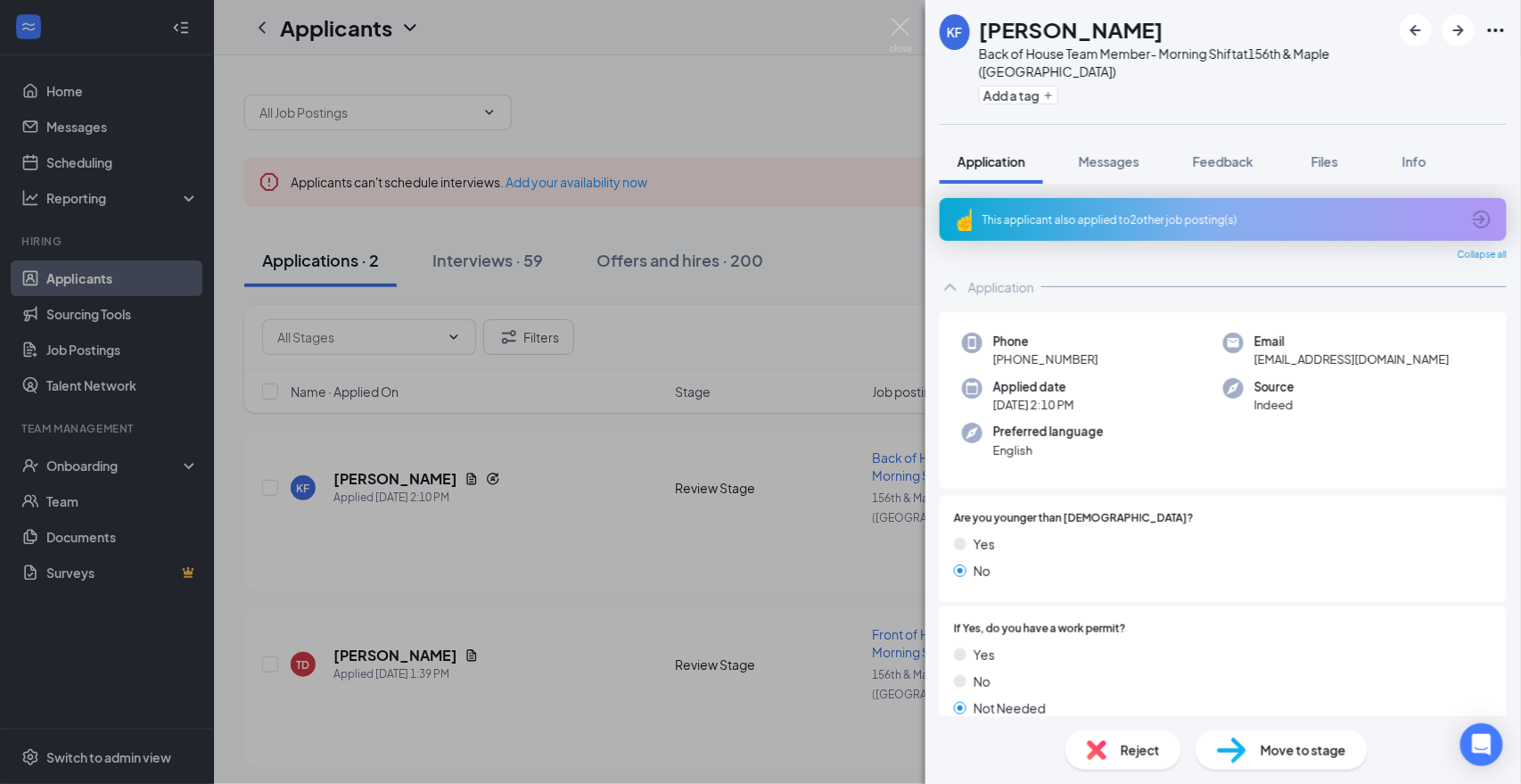
click at [1044, 198] on div "This applicant also applied to 2 other job posting(s)" at bounding box center [1223, 220] width 567 height 43
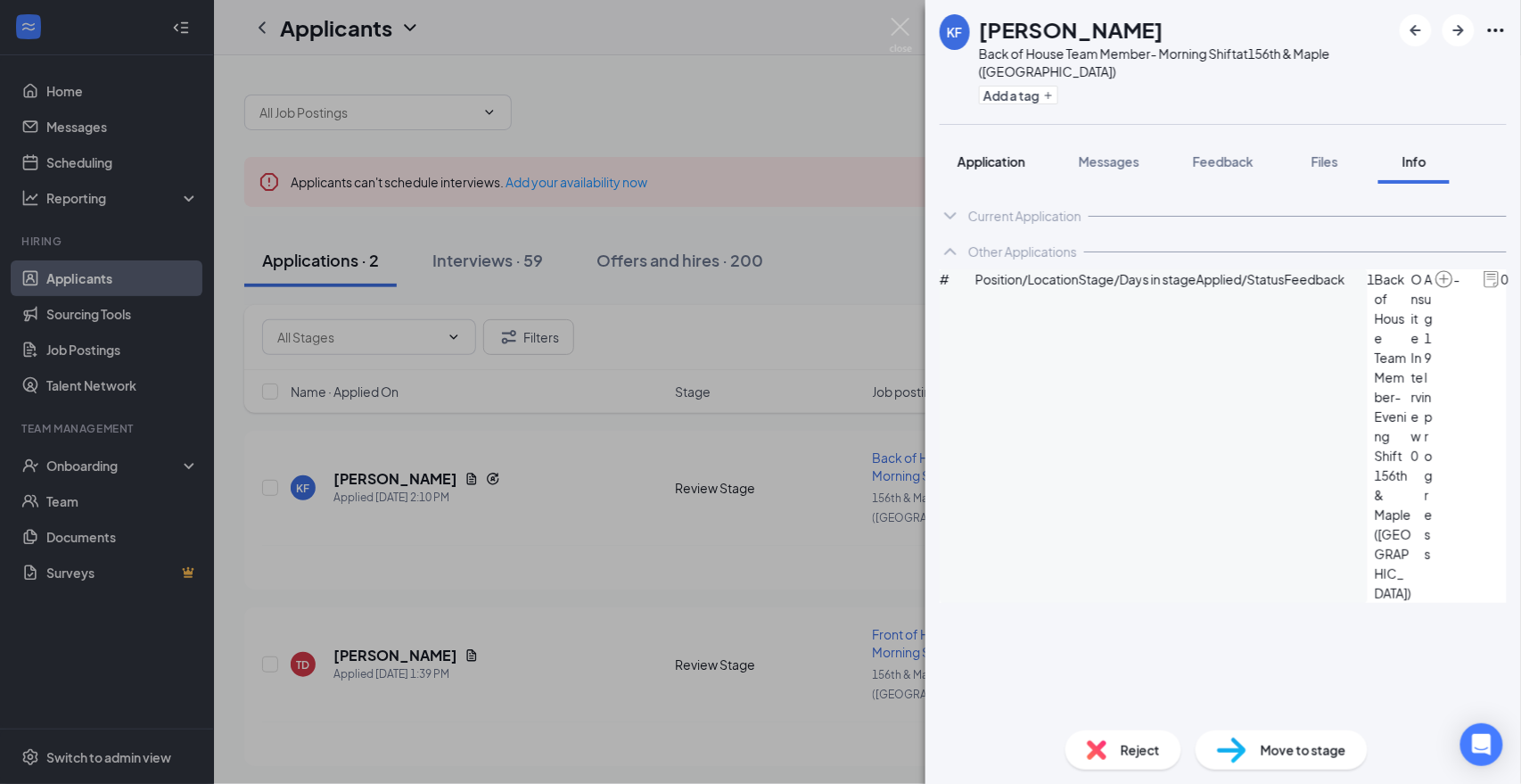
click at [986, 153] on div "Application" at bounding box center [991, 161] width 68 height 18
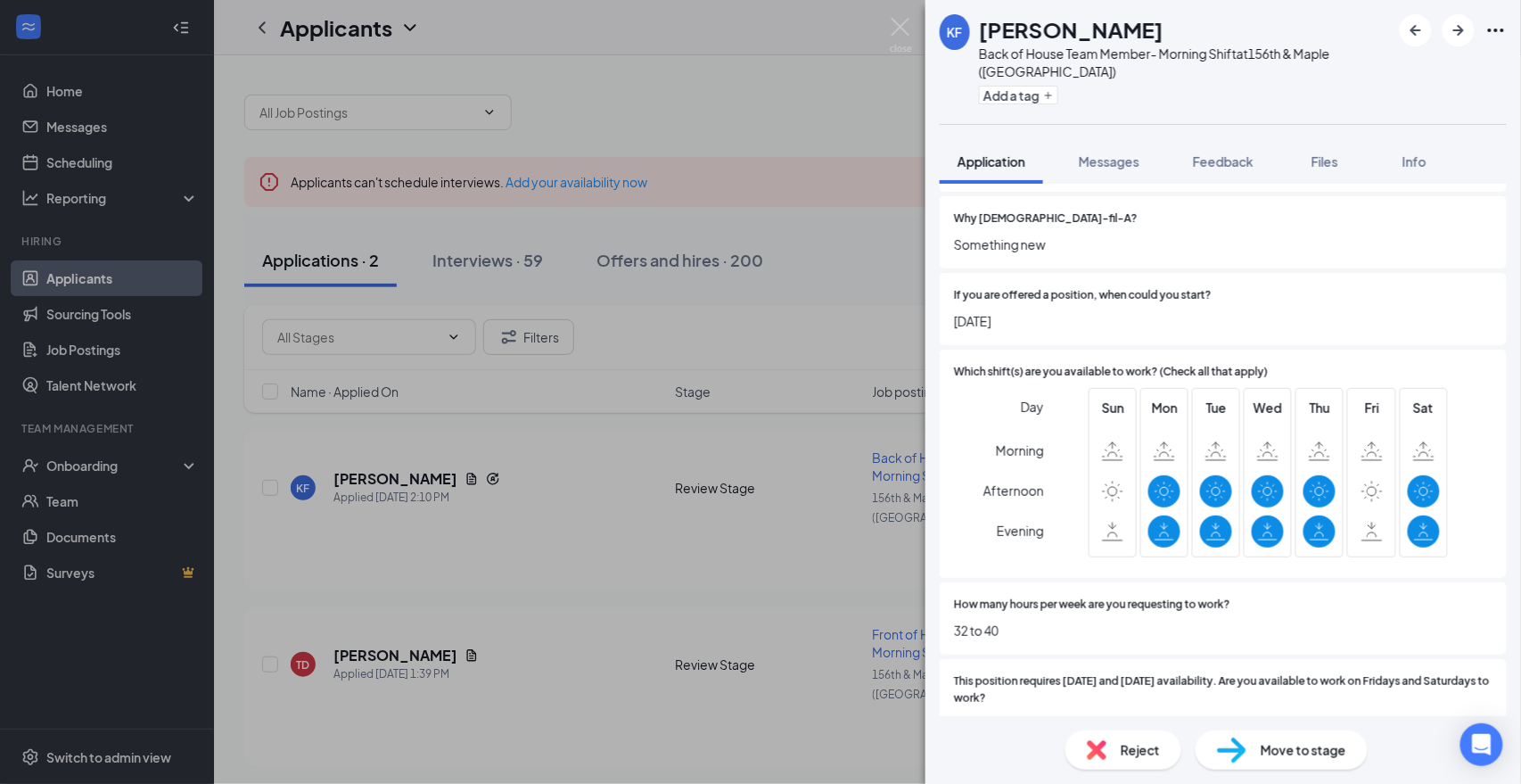
scroll to position [707, 0]
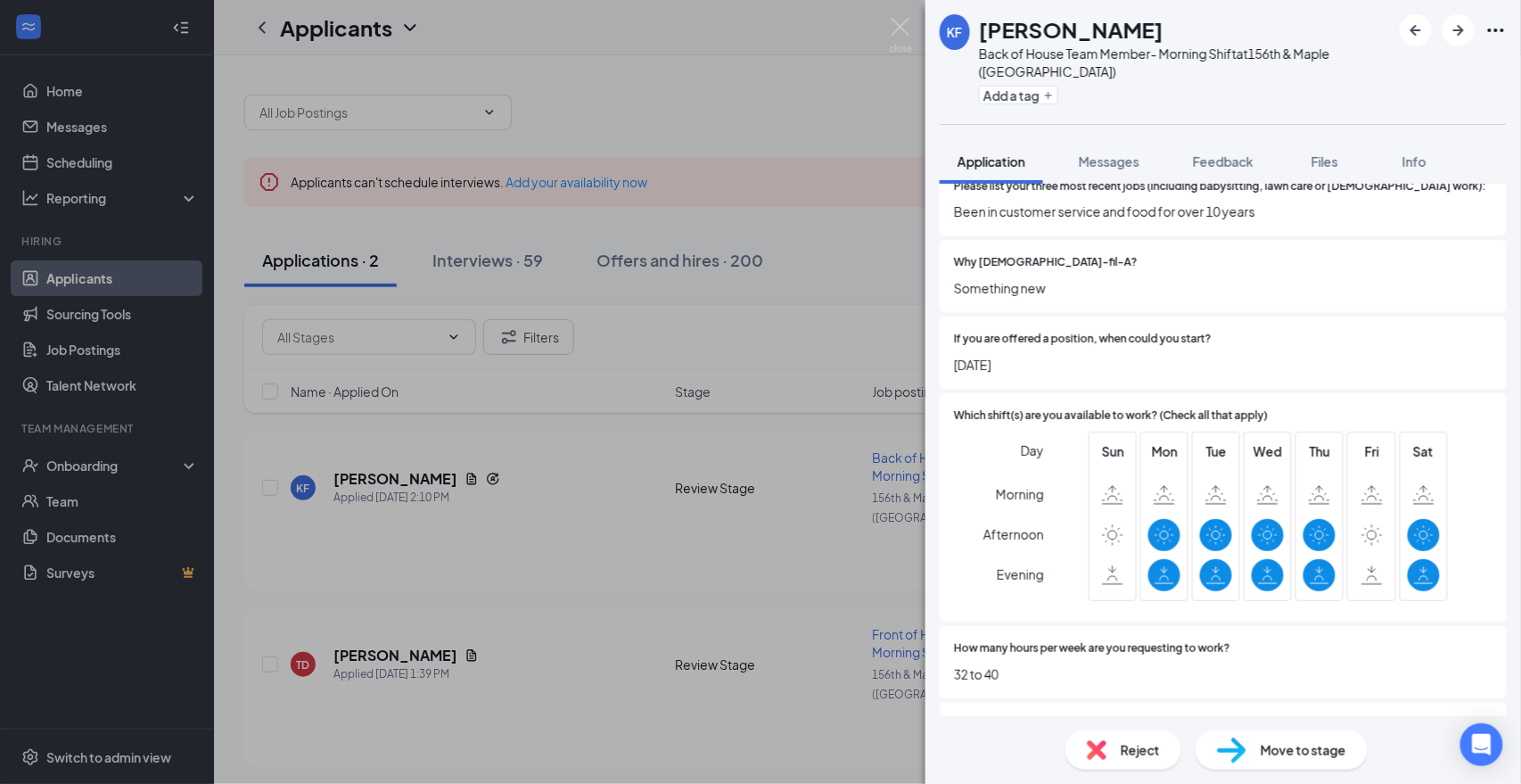
click at [792, 113] on div "KF [PERSON_NAME] Back of House Team Member- Morning Shift at 156th & Maple ([GE…" at bounding box center [760, 392] width 1521 height 784
